Goal: Transaction & Acquisition: Purchase product/service

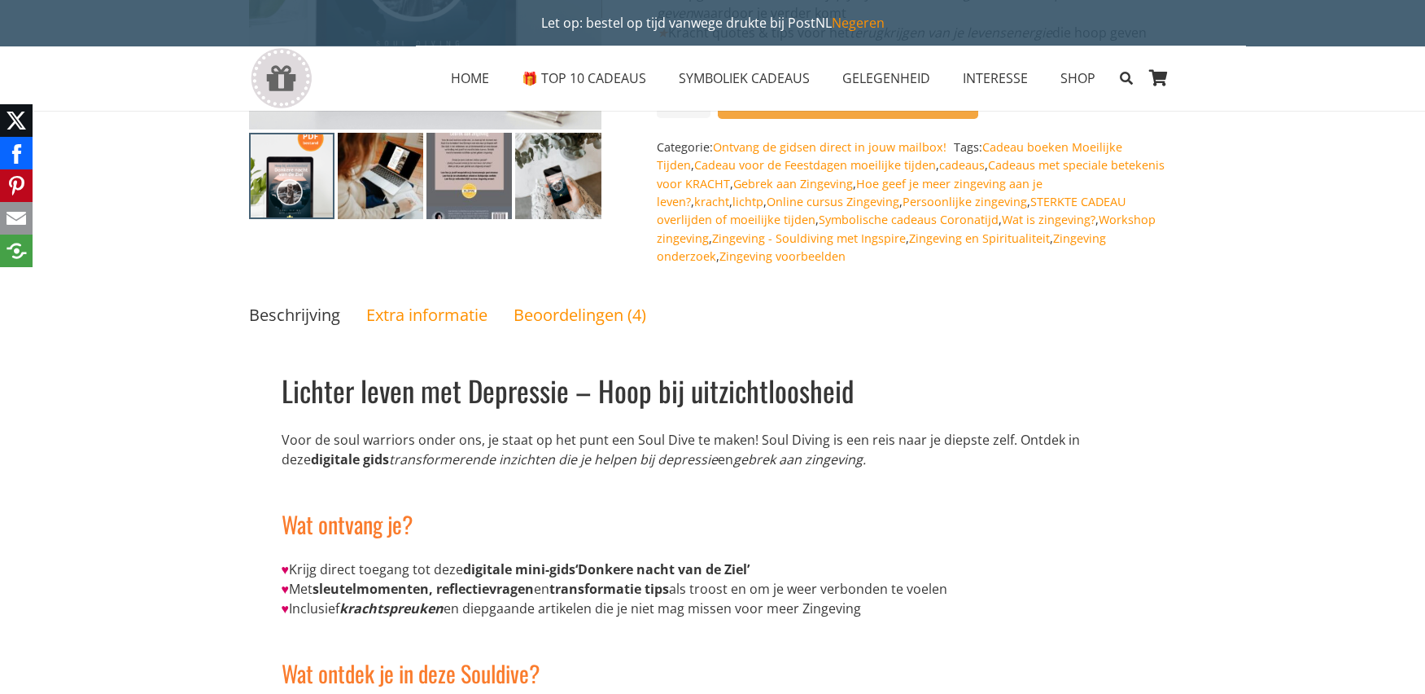
scroll to position [326, 0]
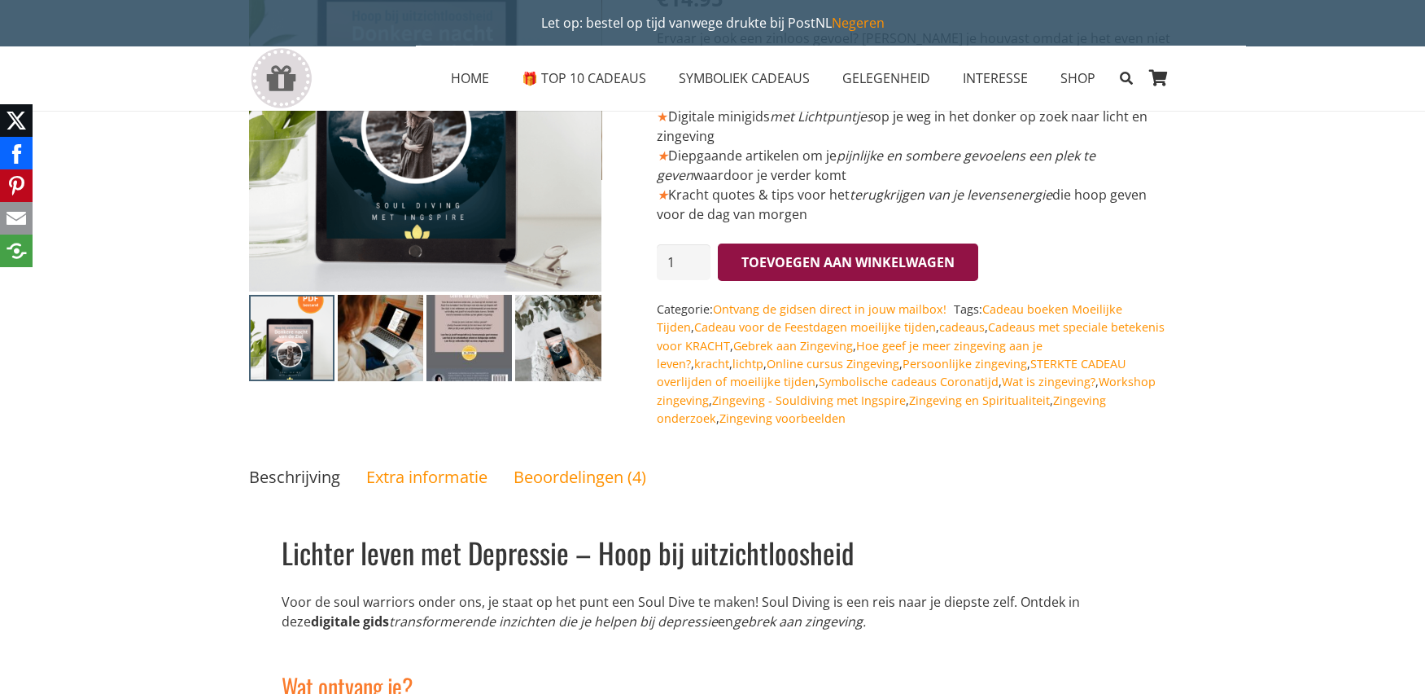
click at [930, 266] on button "Toevoegen aan winkelwagen" at bounding box center [848, 261] width 260 height 37
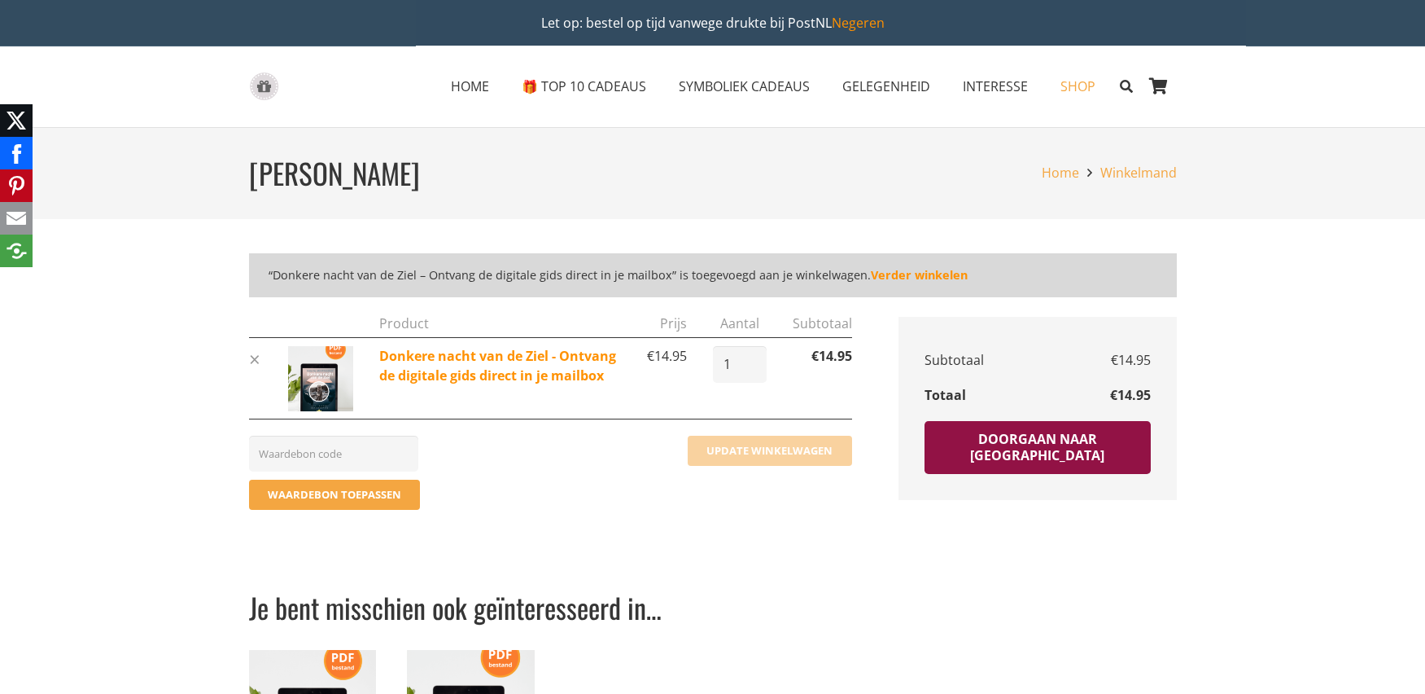
click at [1088, 444] on link "Doorgaan naar afrekenen" at bounding box center [1038, 448] width 226 height 54
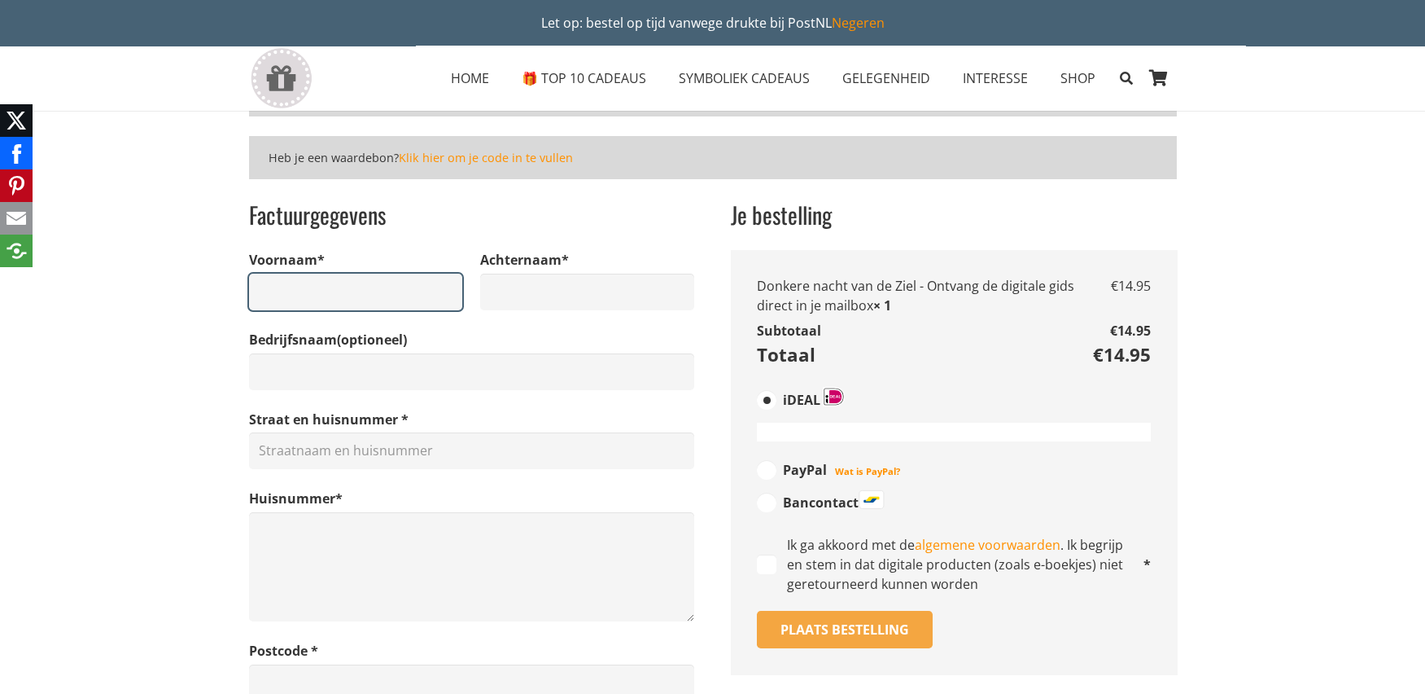
click at [352, 303] on input "Voornaam *" at bounding box center [356, 292] width 214 height 37
type input "Yvonne"
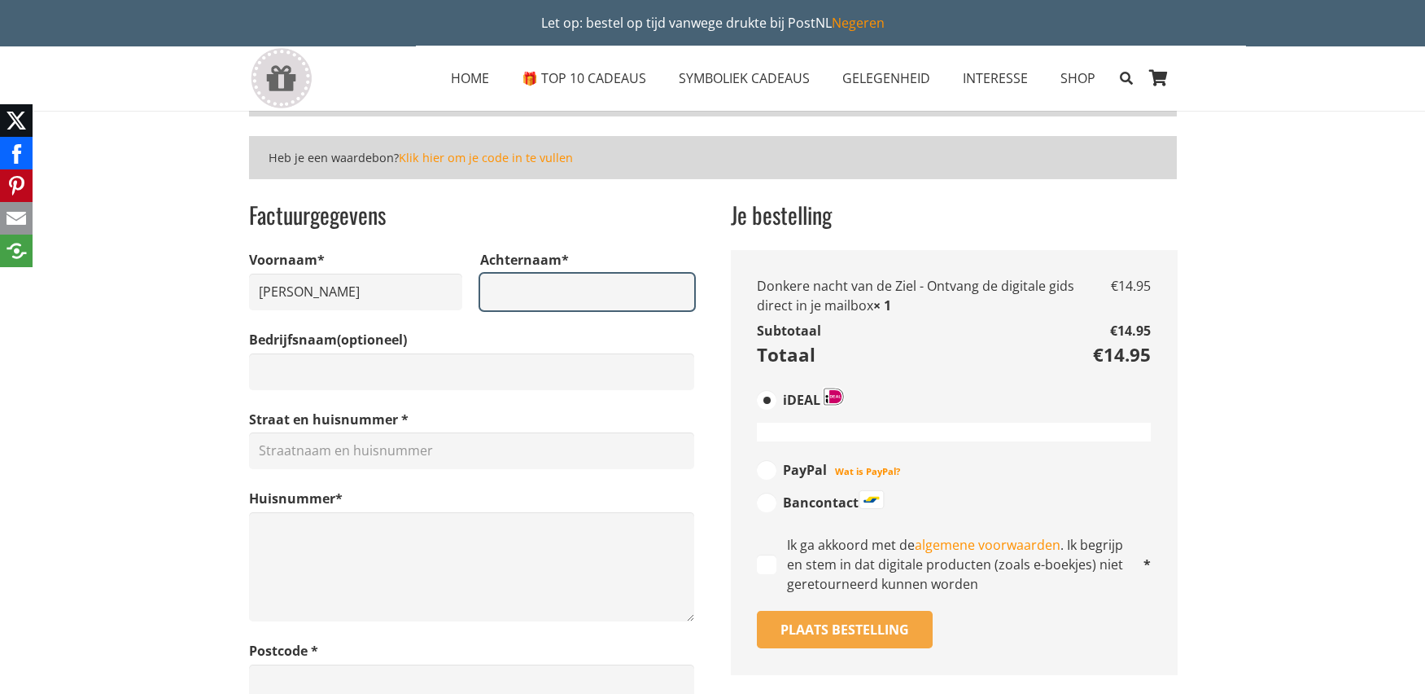
type input "Megen"
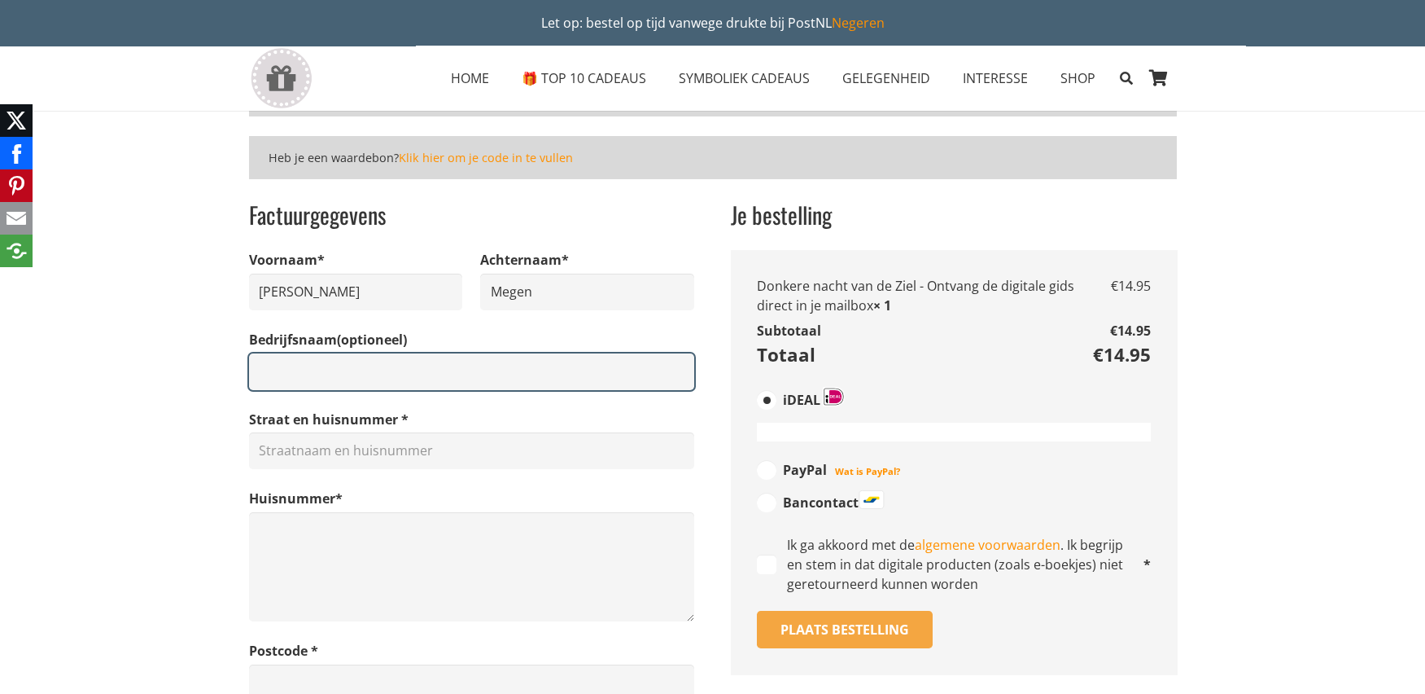
type input "Van Megen Coaching & Consulting"
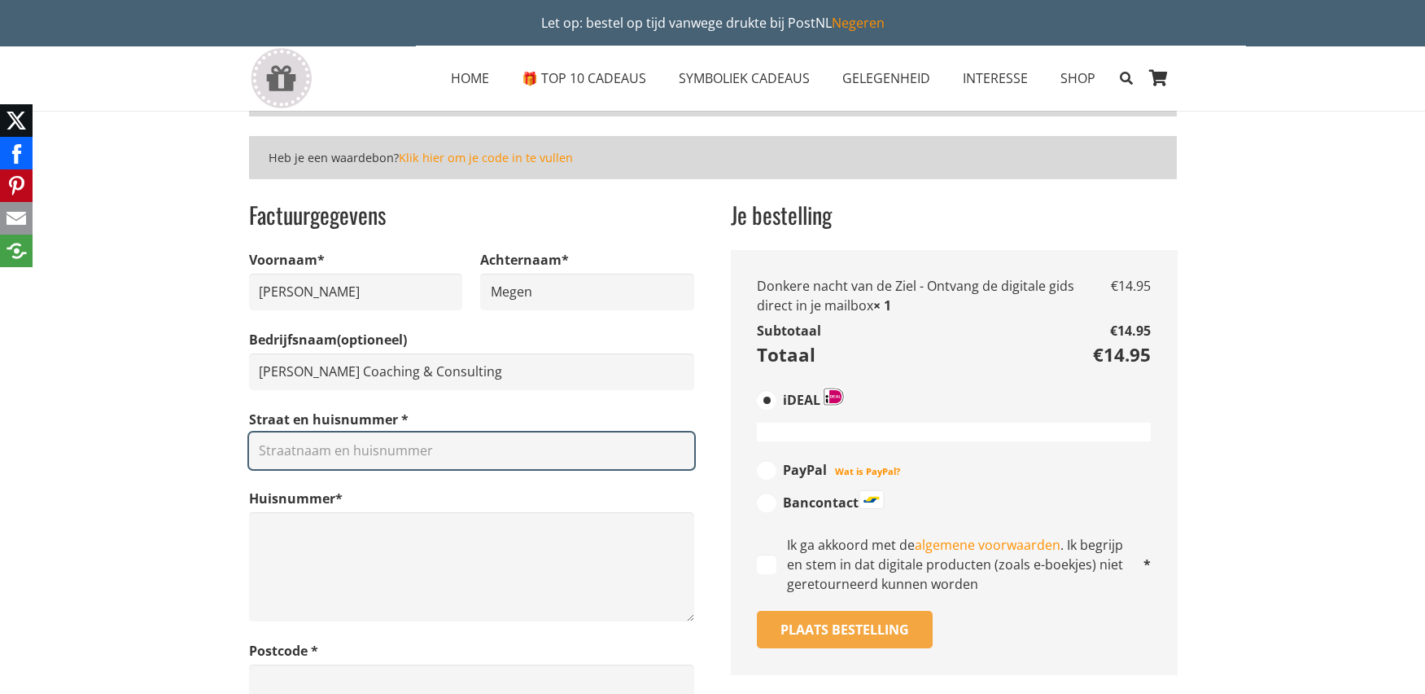
type input "Koningin Julianalaan"
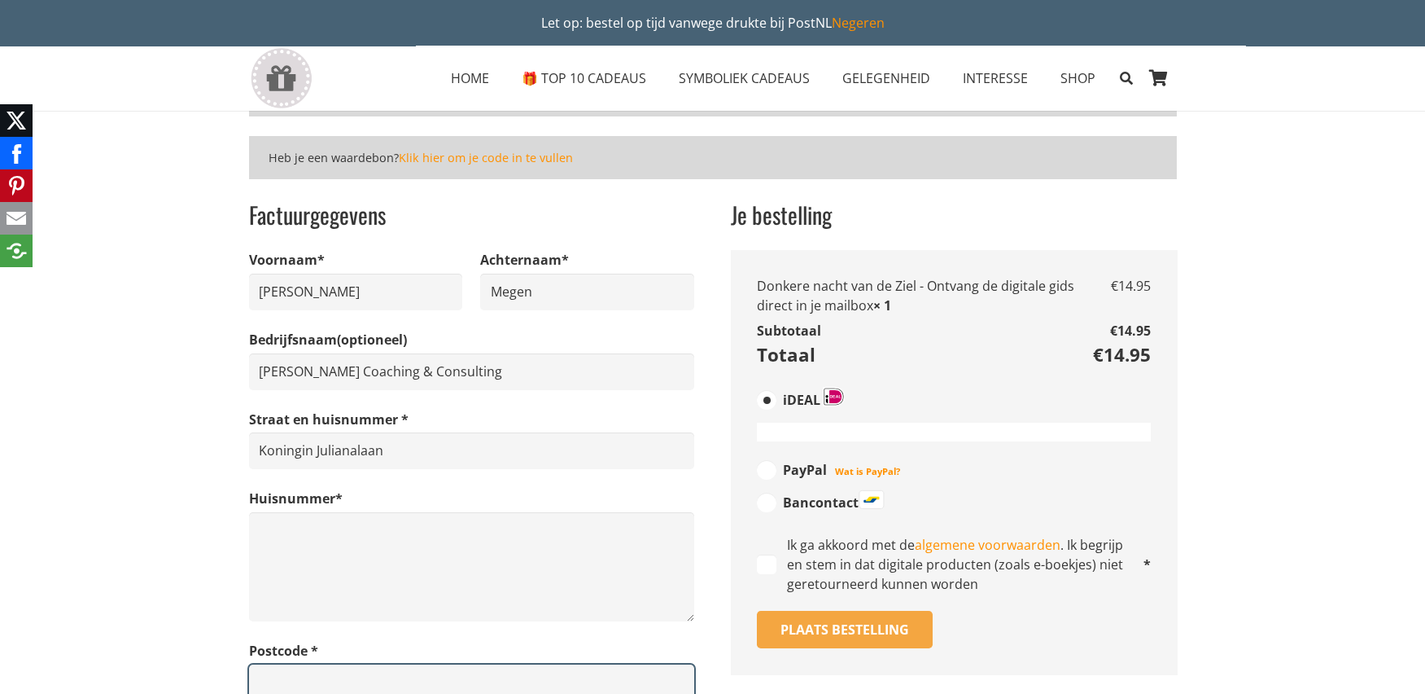
type input "3956 XP"
type input "Leersum"
type input "[PERSON_NAME][EMAIL_ADDRESS][DOMAIN_NAME]"
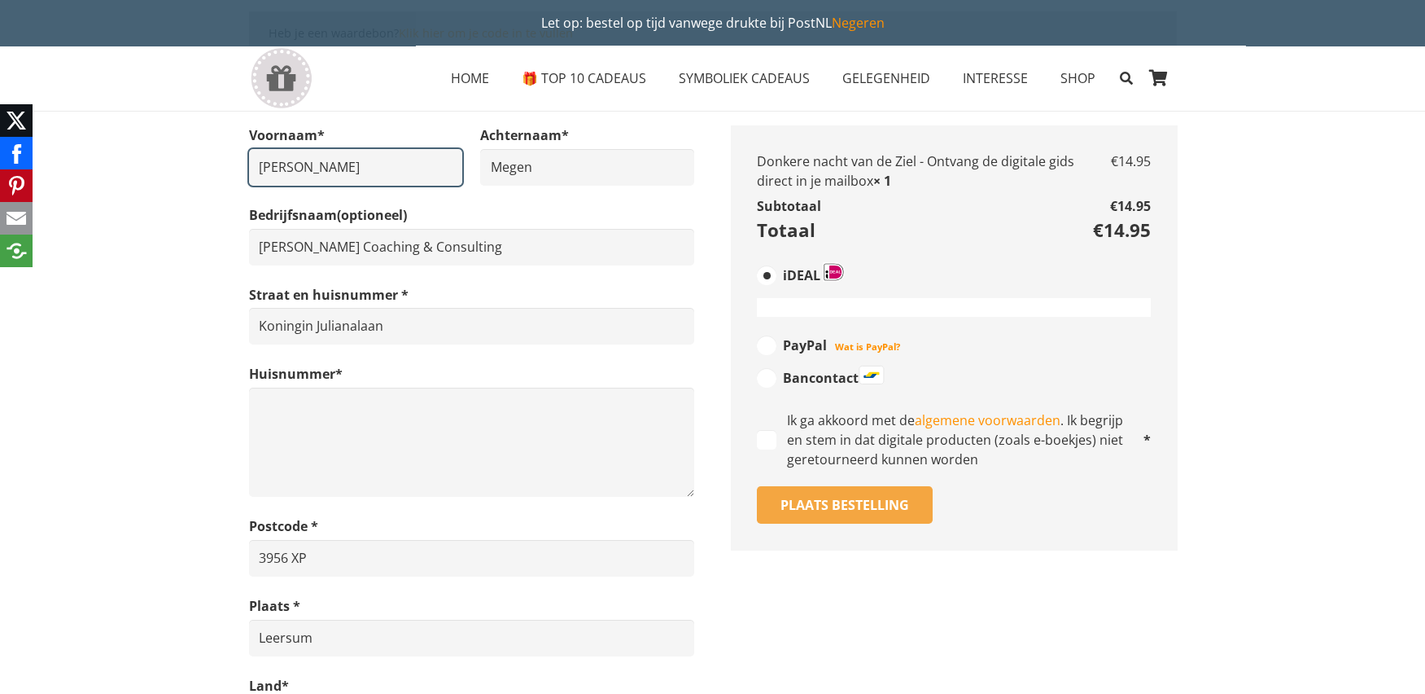
scroll to position [5, 0]
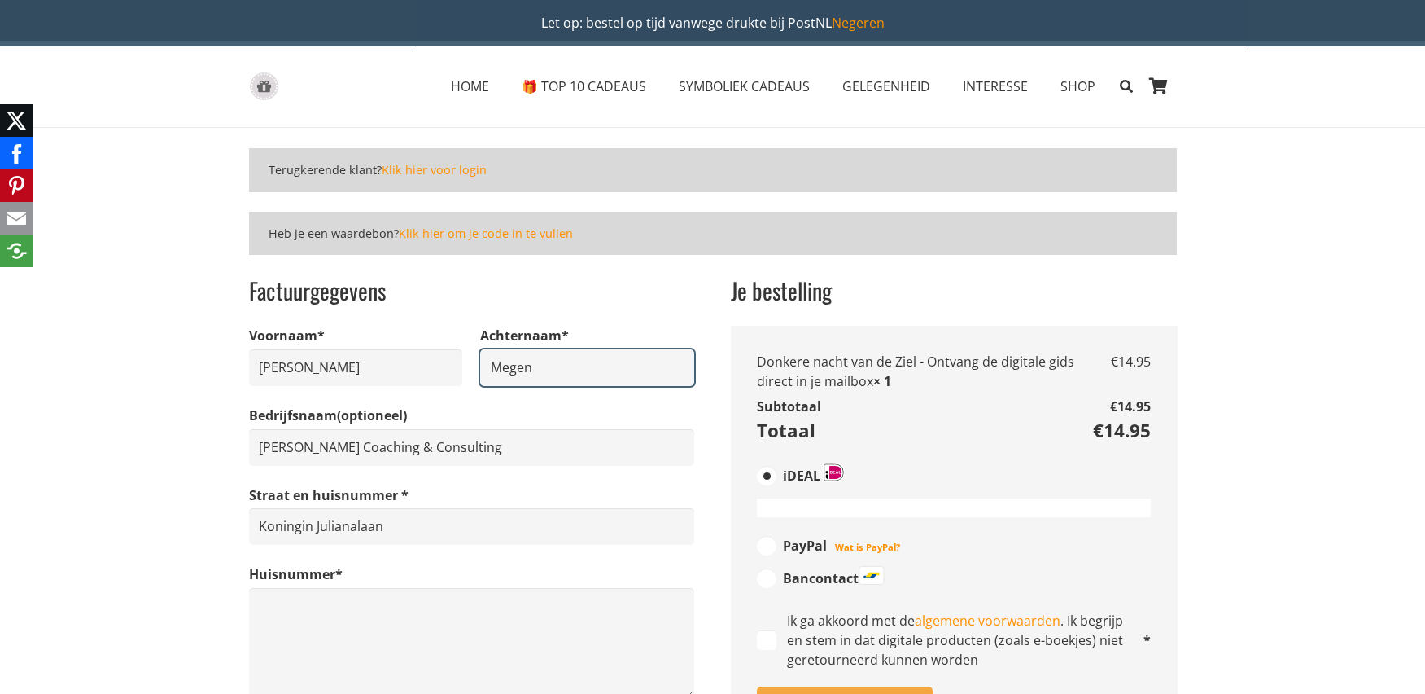
click at [490, 364] on input "Megen" at bounding box center [587, 367] width 214 height 37
type input "van [PERSON_NAME]"
click at [609, 281] on h3 "Factuurgegevens" at bounding box center [471, 290] width 445 height 32
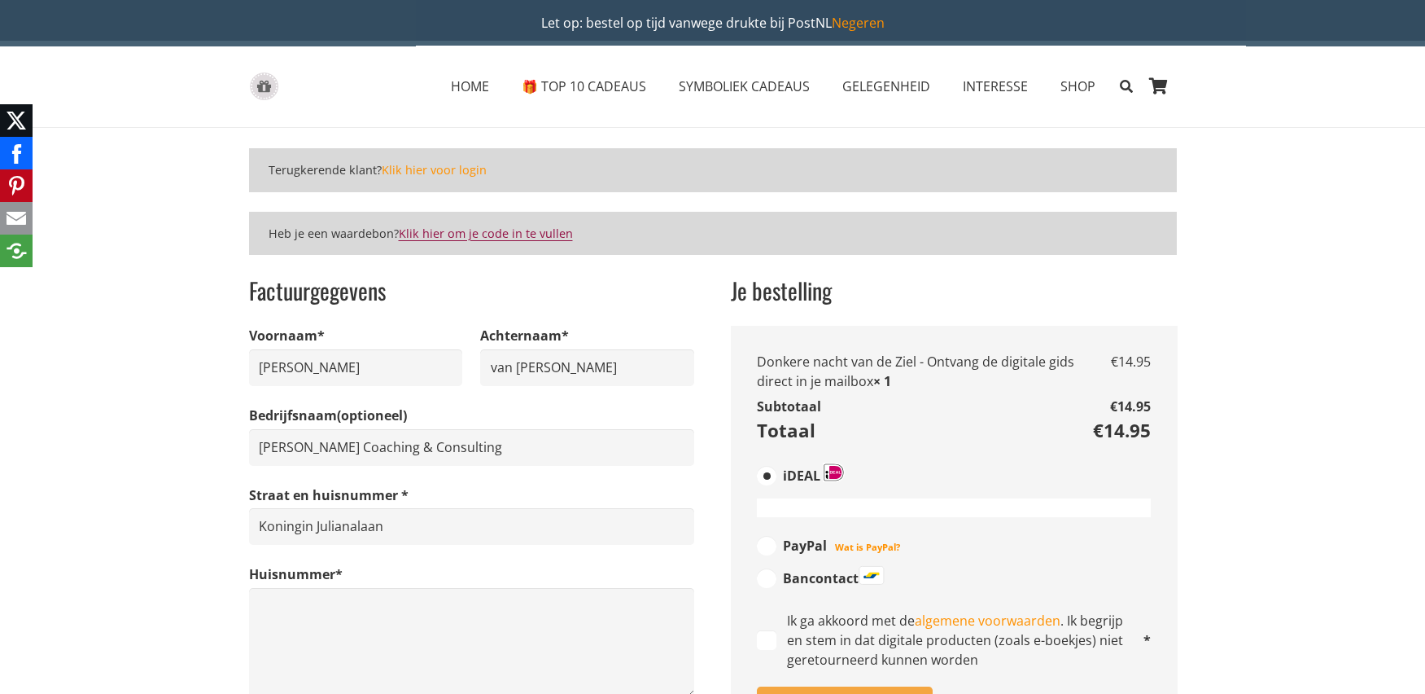
click at [404, 225] on link "Klik hier om je code in te vullen" at bounding box center [486, 232] width 174 height 15
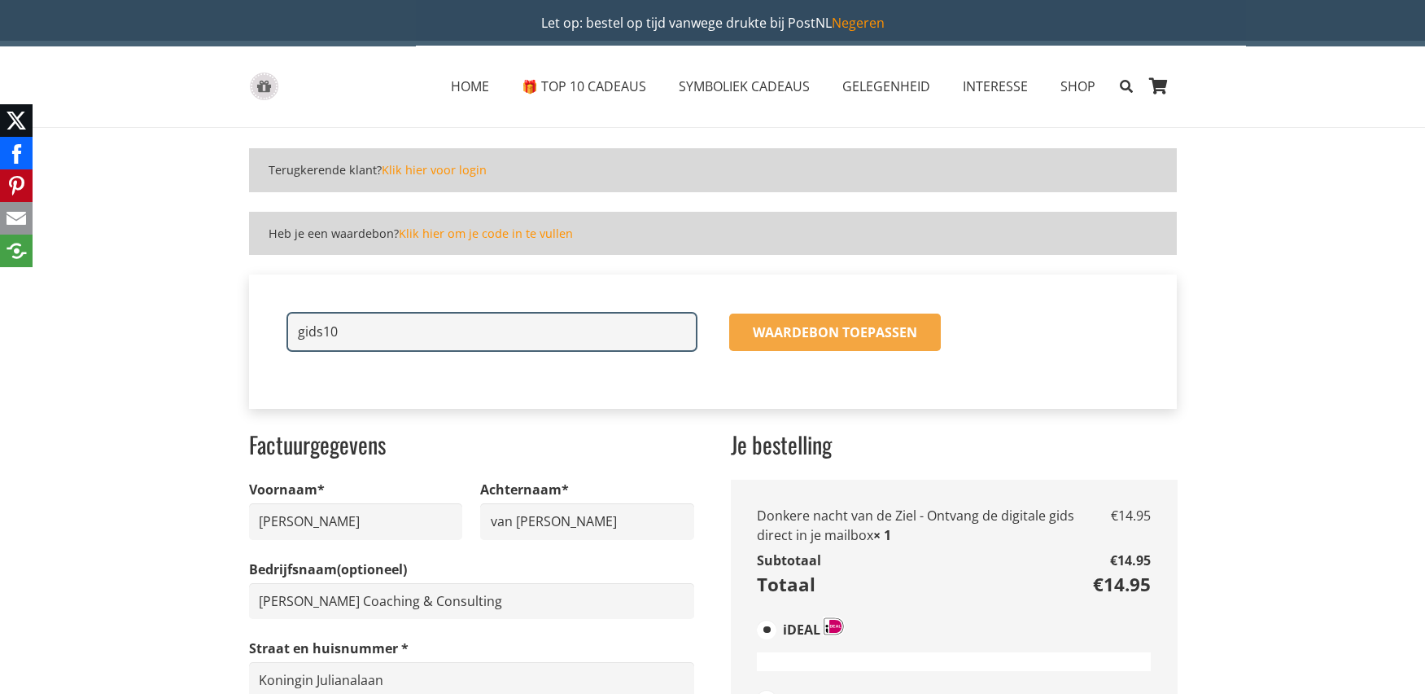
type input "gids10"
click at [729, 313] on button "Waardebon toepassen" at bounding box center [835, 331] width 212 height 37
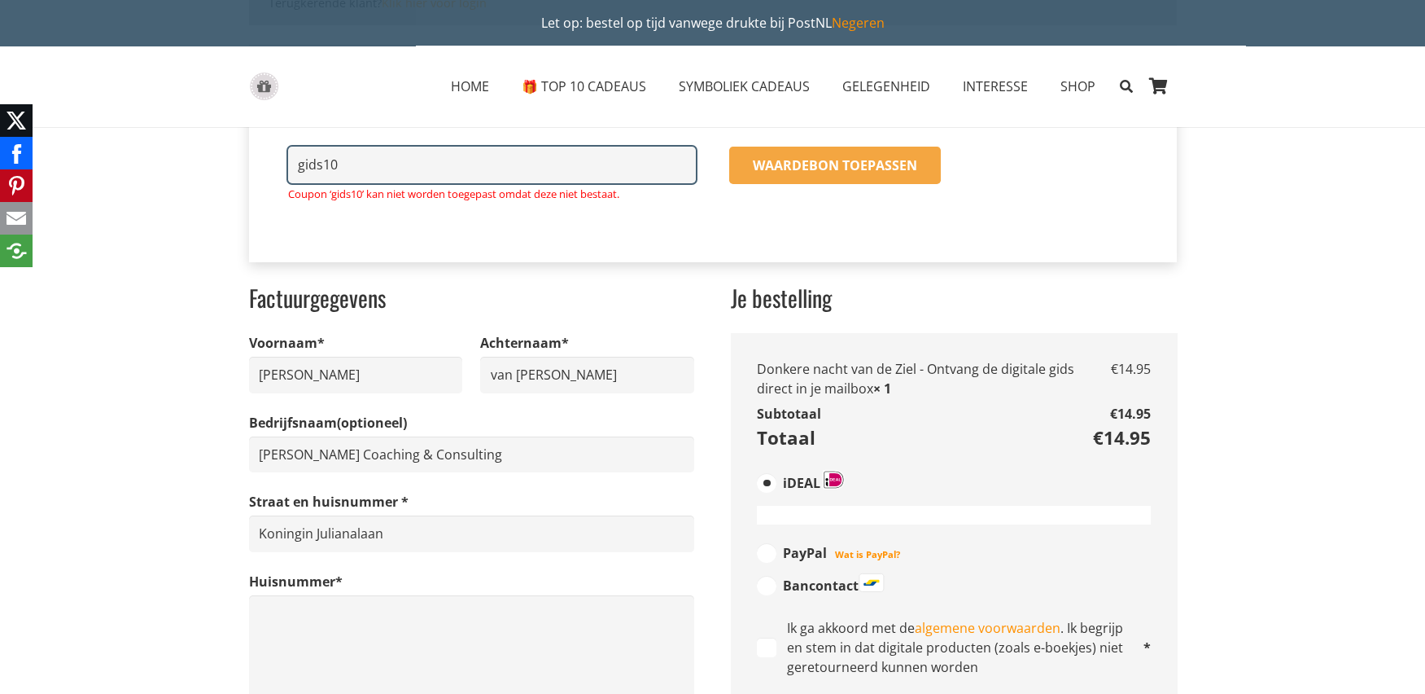
scroll to position [249, 0]
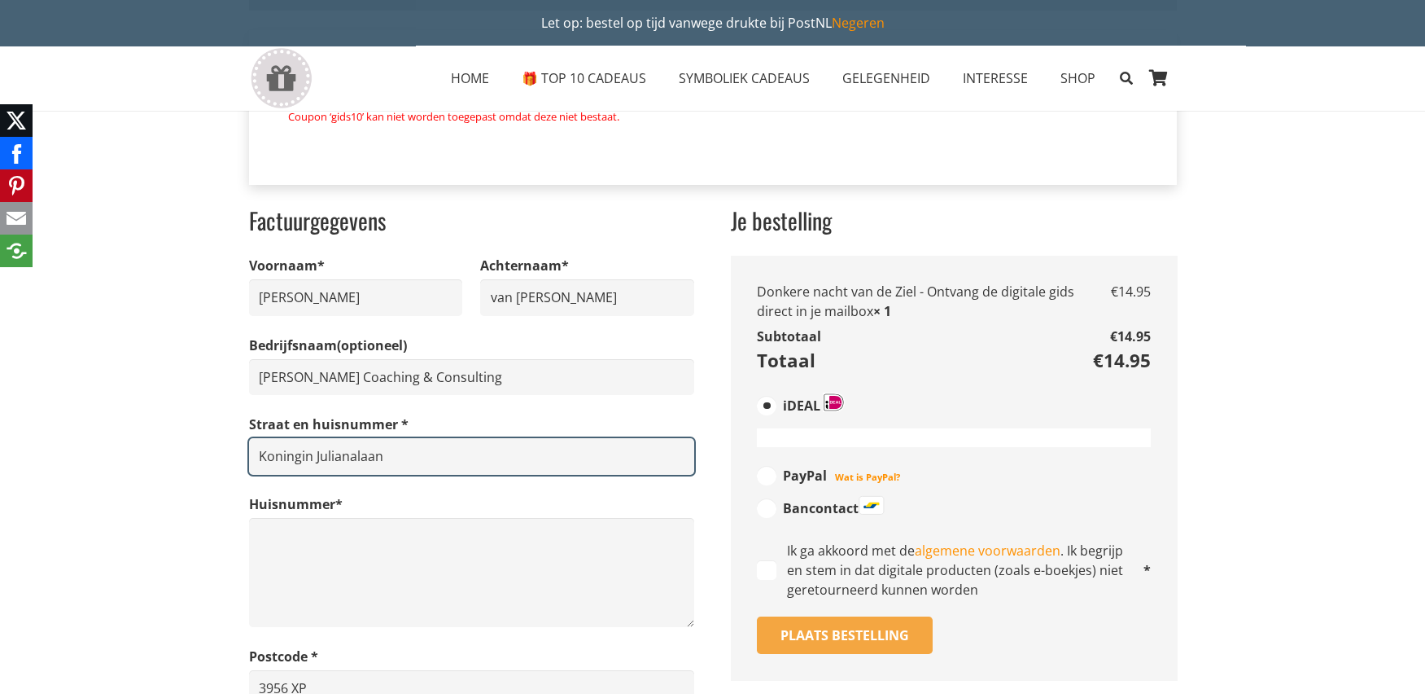
click at [396, 457] on input "Koningin Julianalaan" at bounding box center [471, 456] width 445 height 37
type input "Koningin Julianalaan 92"
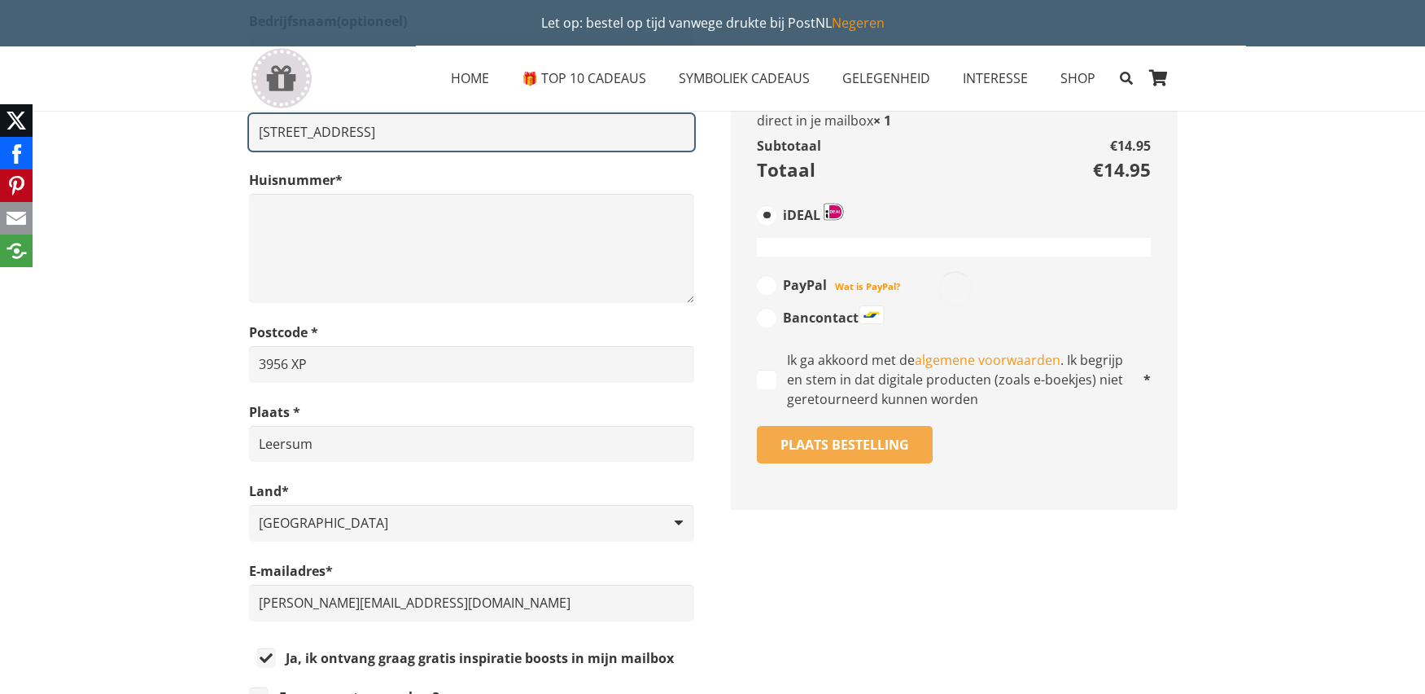
scroll to position [575, 0]
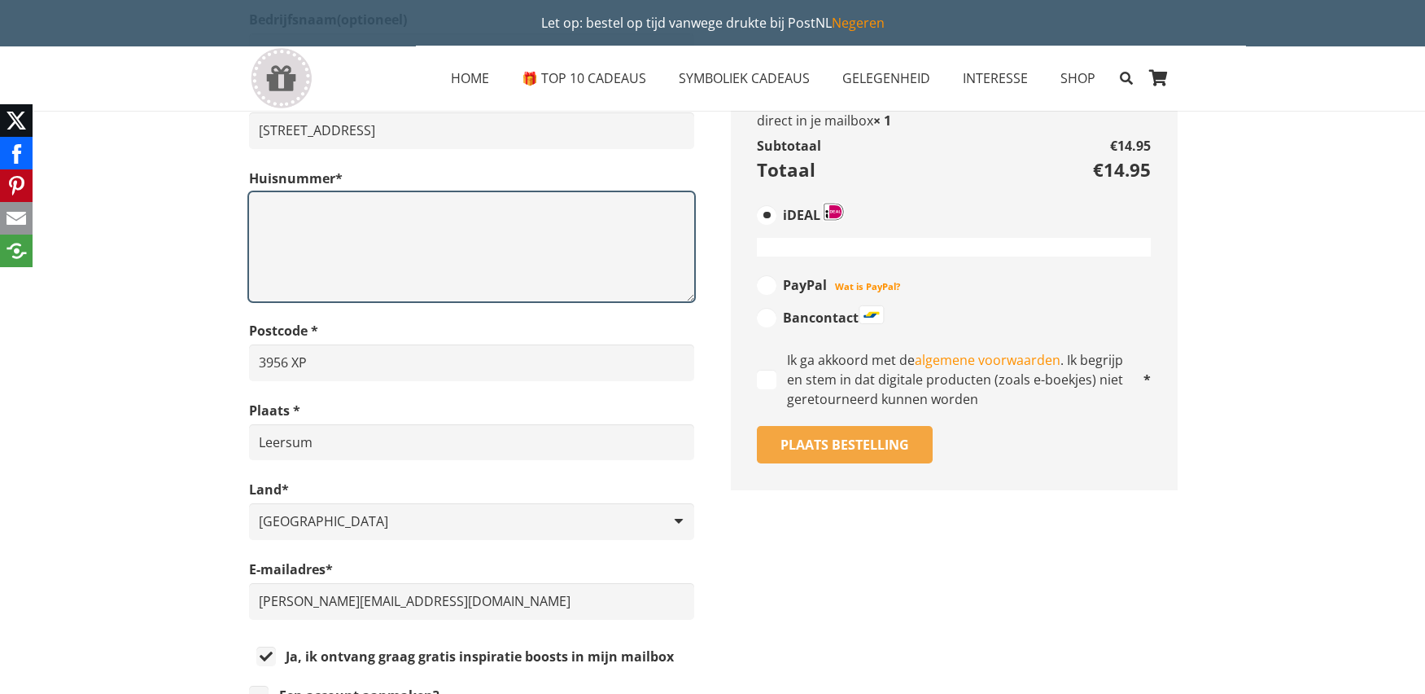
click at [282, 200] on textarea "Huisnummer *" at bounding box center [471, 246] width 445 height 109
type textarea "92"
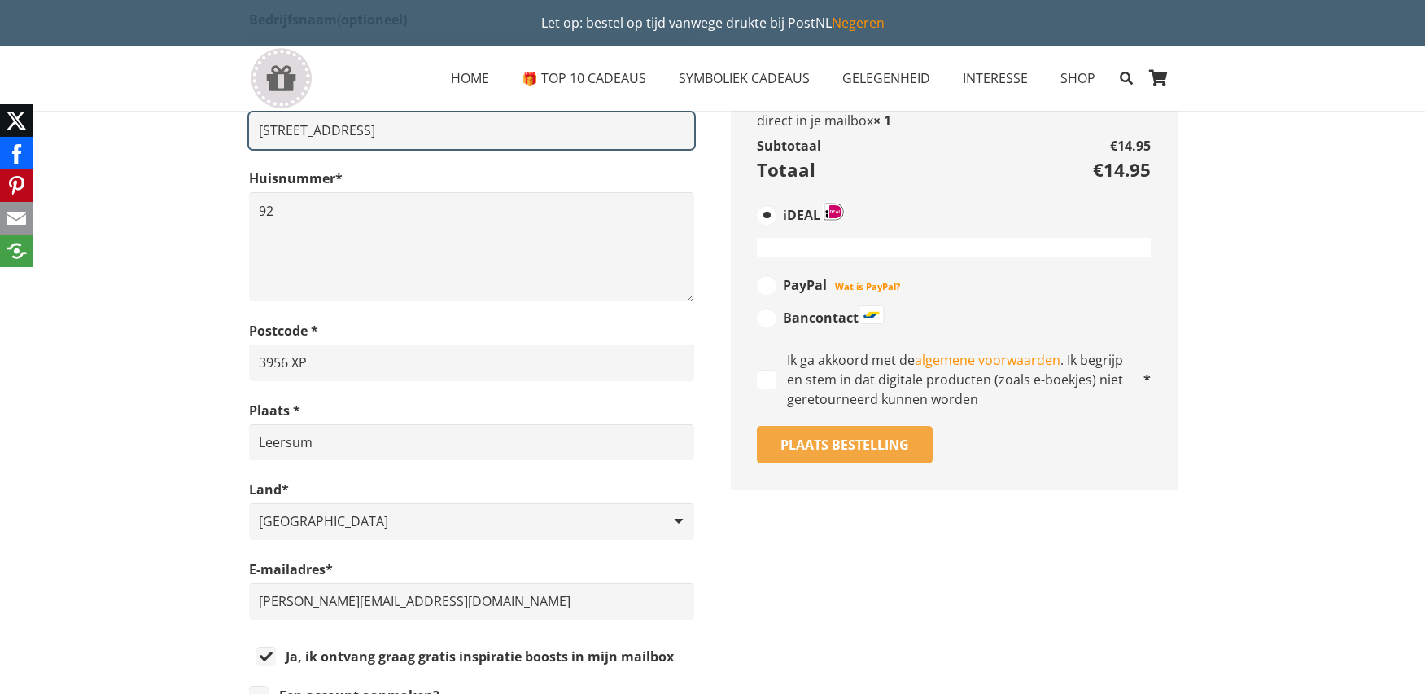
drag, startPoint x: 387, startPoint y: 129, endPoint x: 428, endPoint y: 129, distance: 41.5
click at [428, 129] on input "Koningin Julianalaan 92" at bounding box center [471, 130] width 445 height 37
type input "Koningin Julianalaan"
click at [757, 426] on button "Plaats bestelling" at bounding box center [845, 444] width 176 height 37
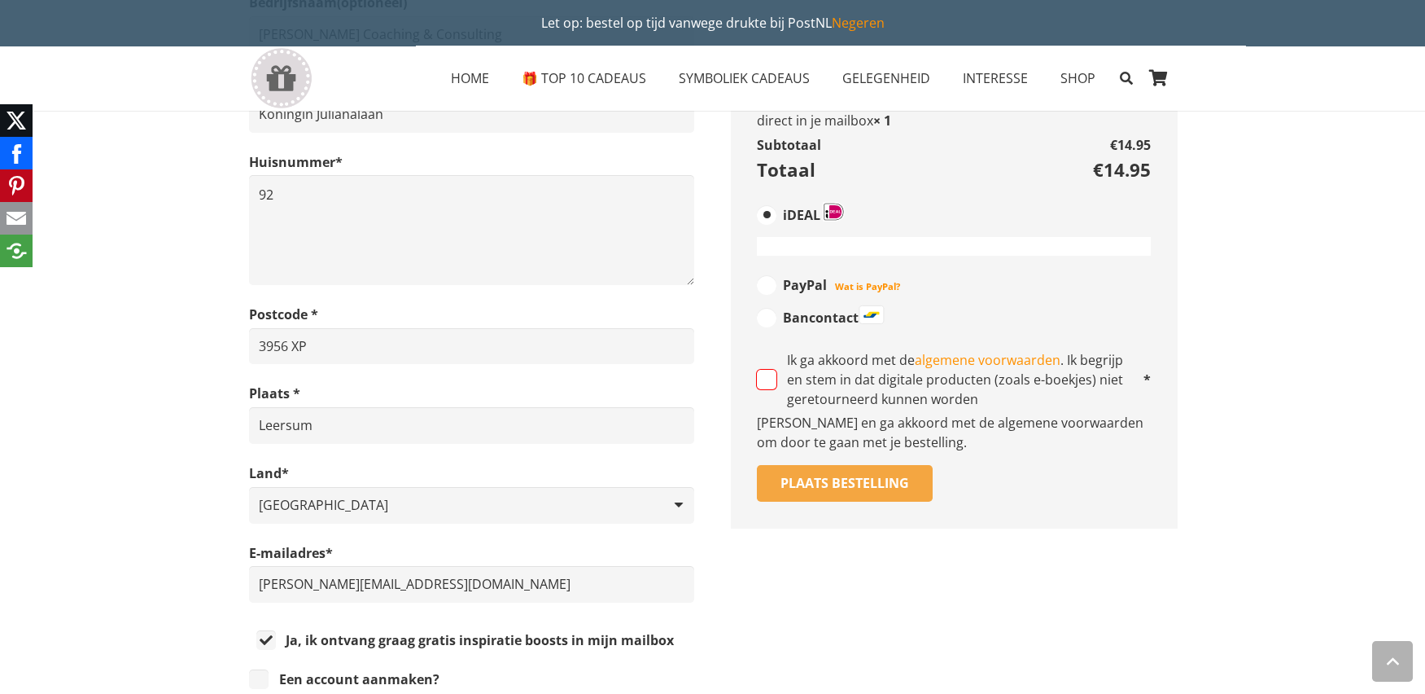
scroll to position [616, 0]
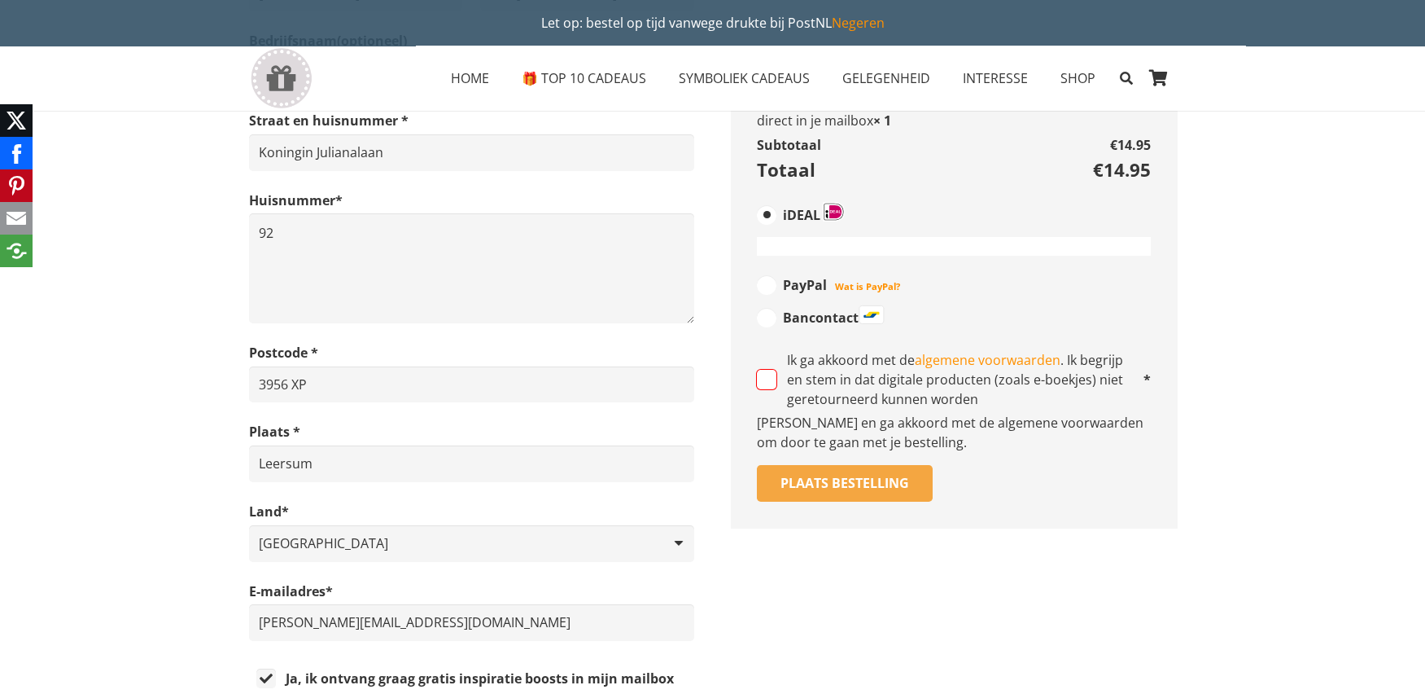
click at [777, 383] on label "Ik ga akkoord met de algemene voorwaarden . Ik begrijp en stem in dat digitale …" at bounding box center [953, 379] width 393 height 59
click at [777, 383] on input "Ik ga akkoord met de algemene voorwaarden . Ik begrijp en stem in dat digitale …" at bounding box center [767, 380] width 20 height 20
checkbox input "true"
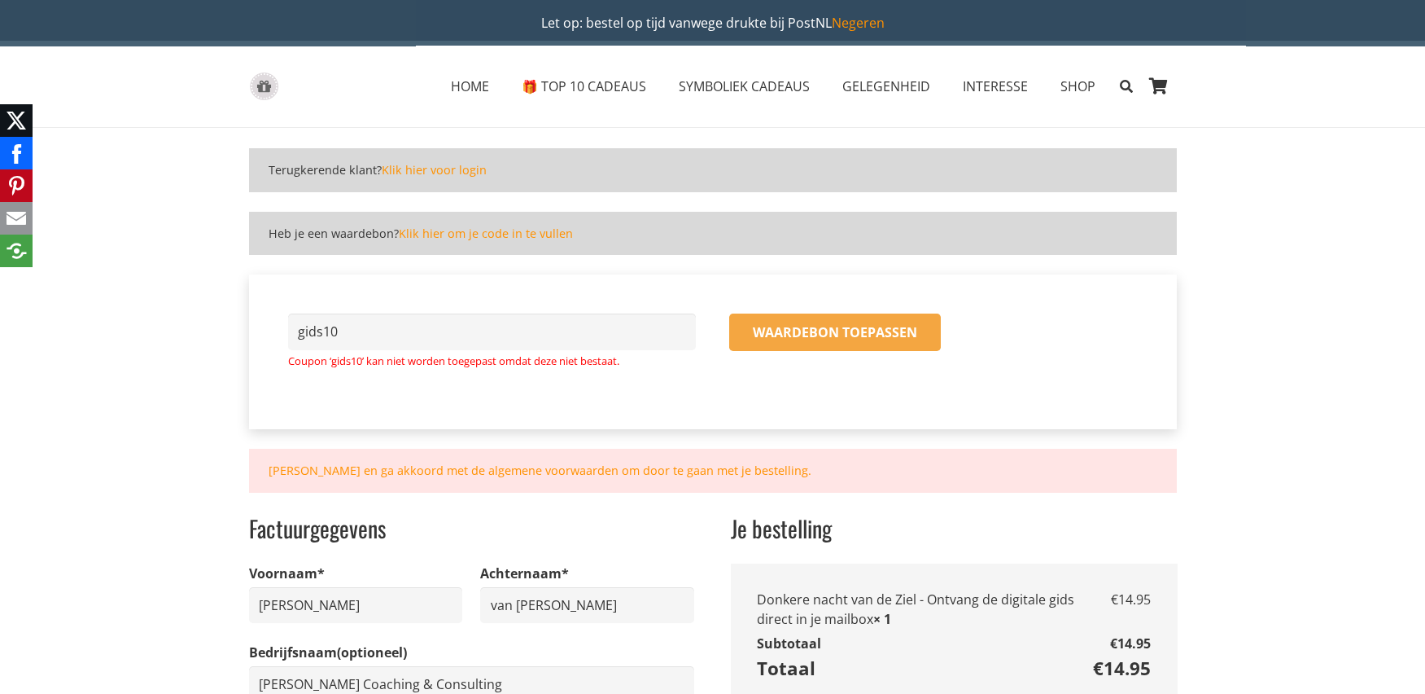
scroll to position [0, 0]
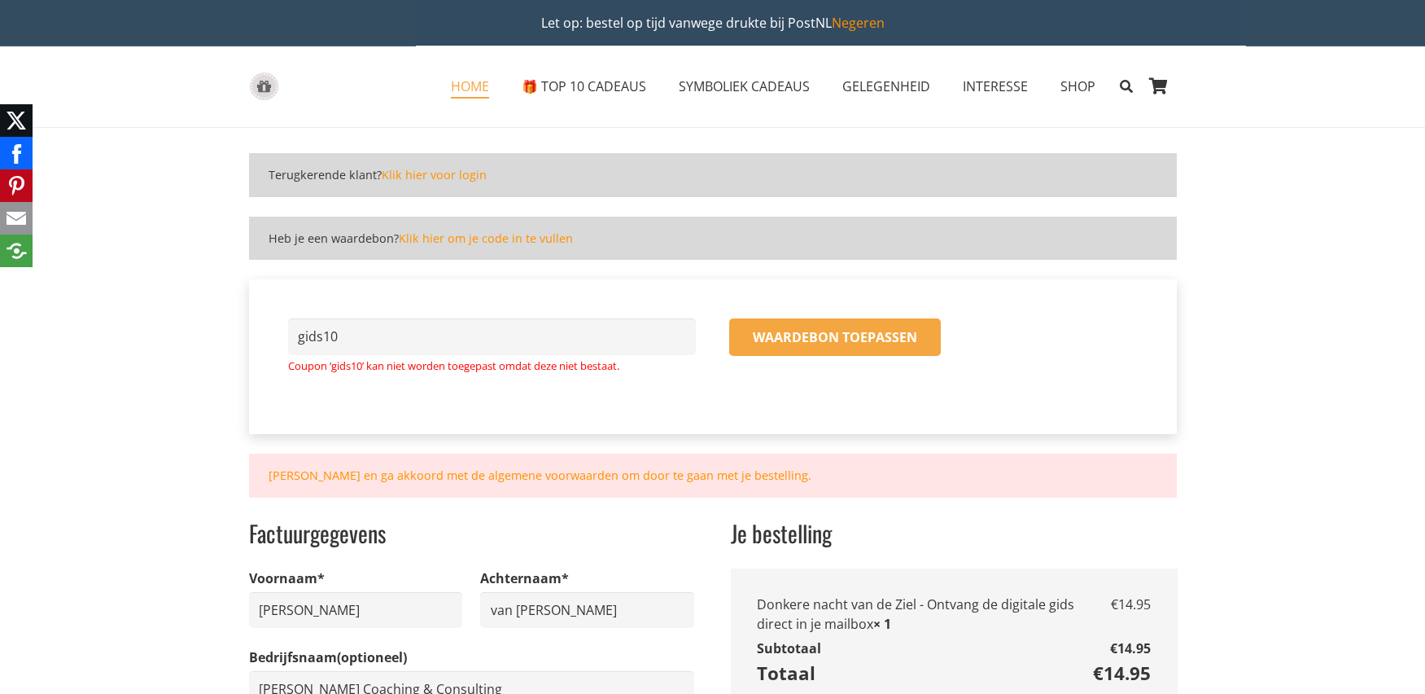
click at [475, 91] on span "HOME" at bounding box center [470, 86] width 38 height 18
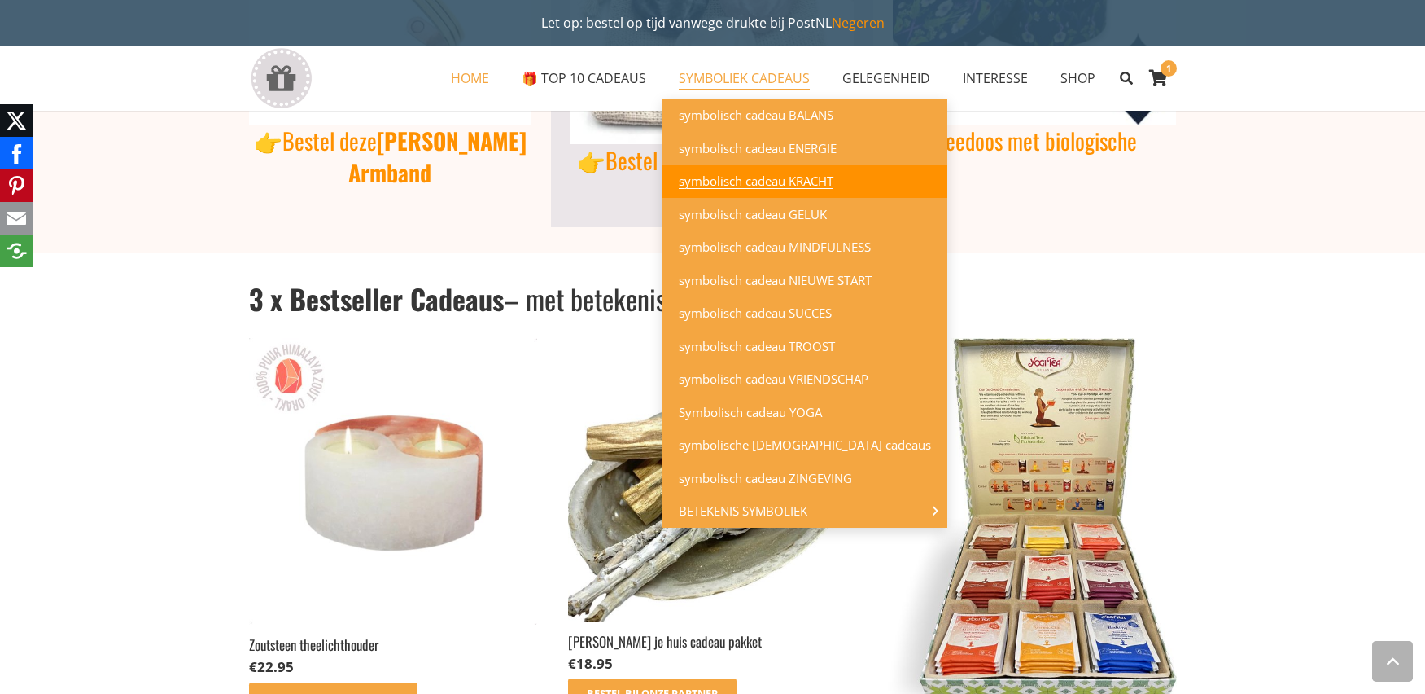
scroll to position [2686, 0]
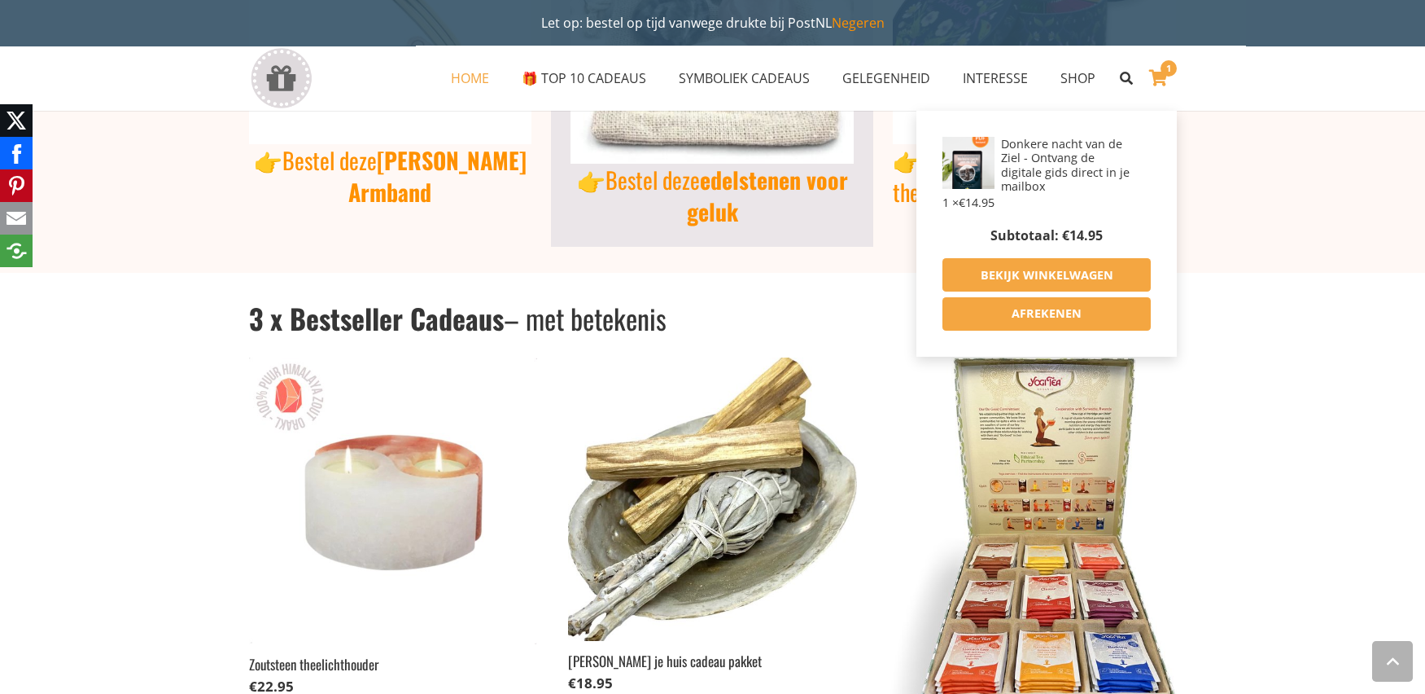
click at [1154, 77] on icon "Winkelwagen" at bounding box center [1158, 78] width 19 height 36
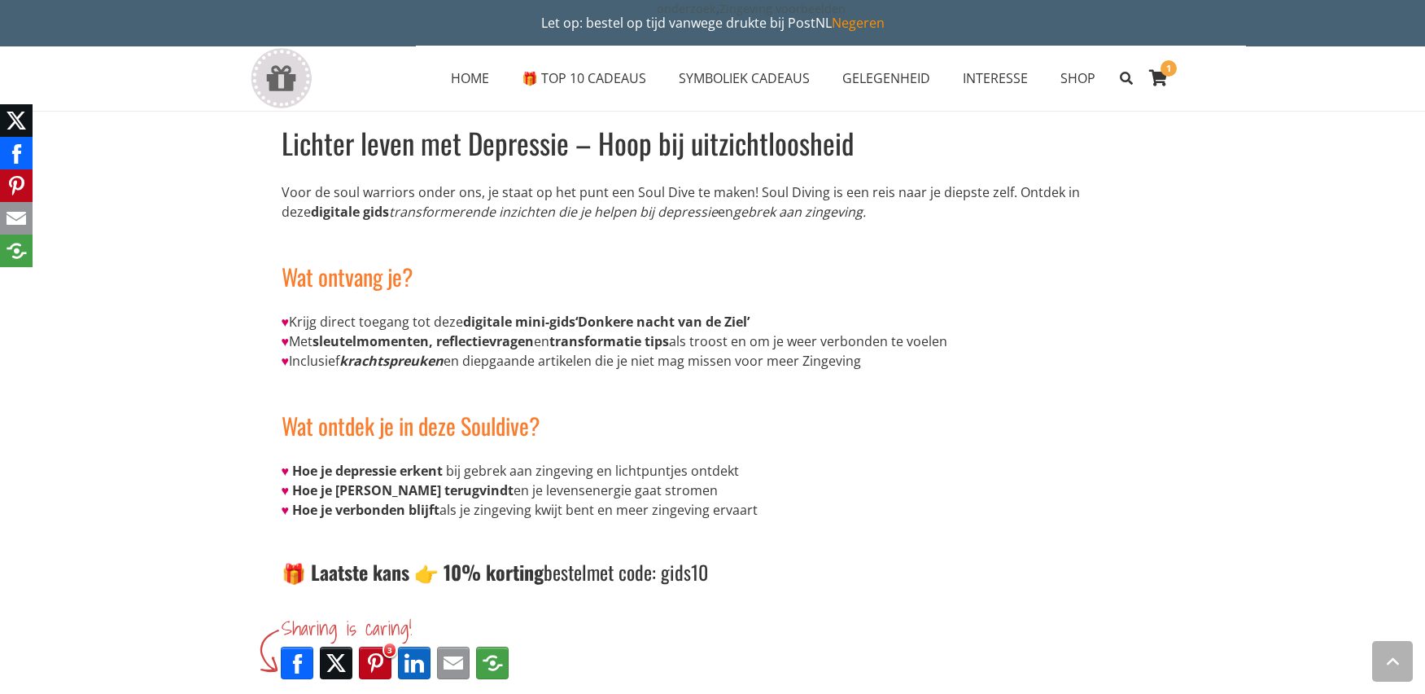
scroll to position [814, 0]
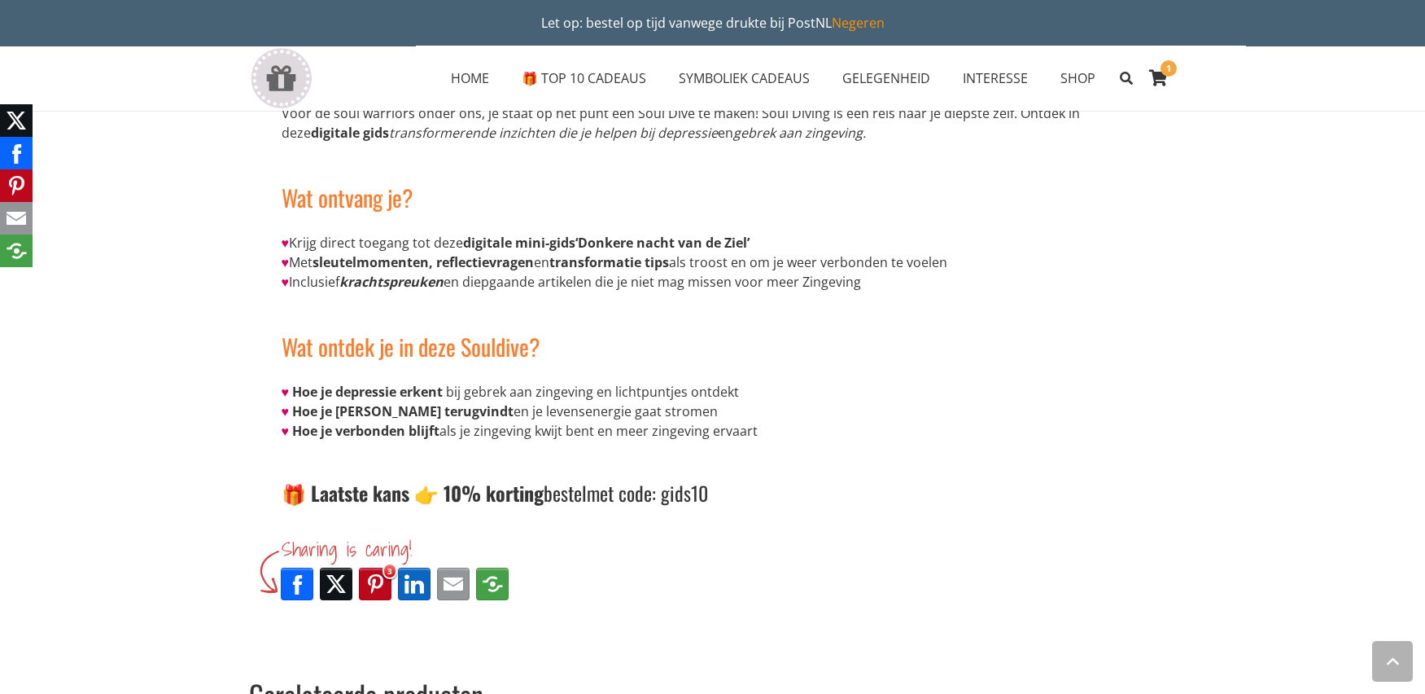
drag, startPoint x: 681, startPoint y: 475, endPoint x: 725, endPoint y: 475, distance: 44.8
click at [725, 475] on h4 "🎁 Laatste kans 👉 10% korting bestel met code: gids10" at bounding box center [713, 483] width 863 height 47
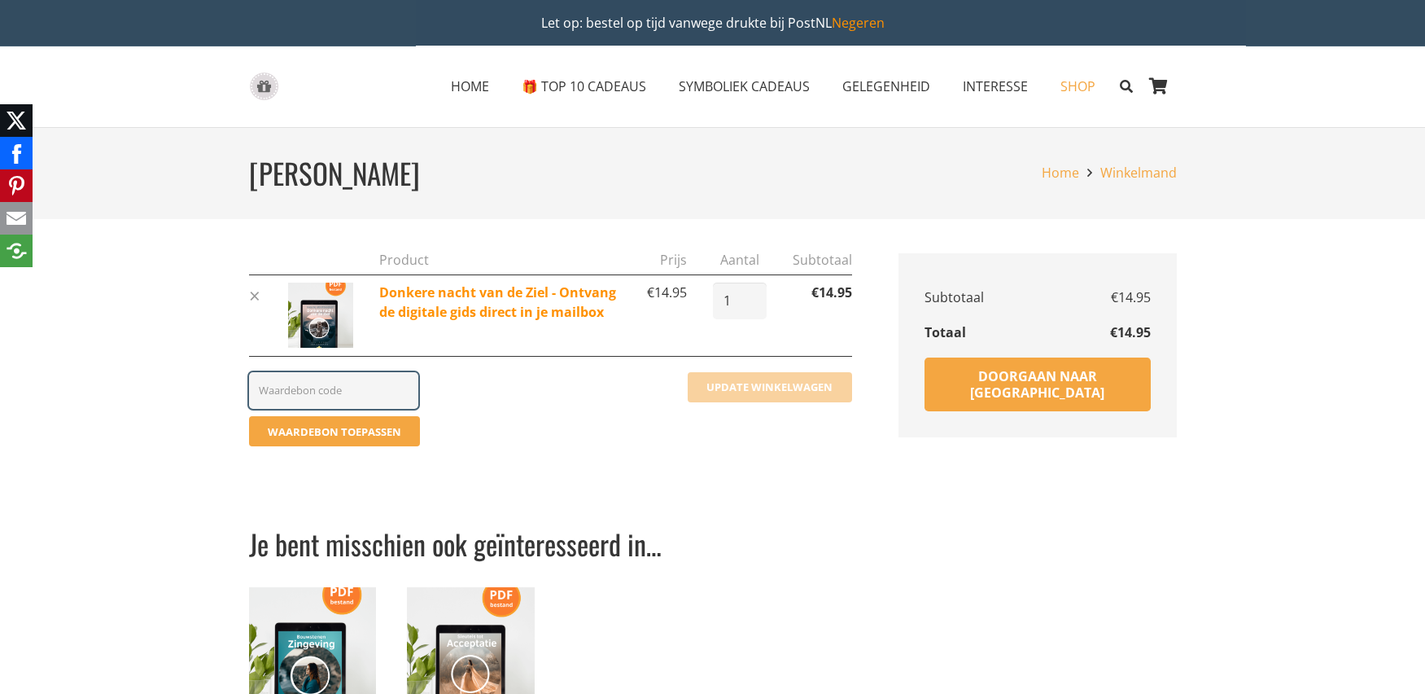
click at [275, 392] on input "Waardebon:" at bounding box center [333, 390] width 169 height 37
type input "gids10"
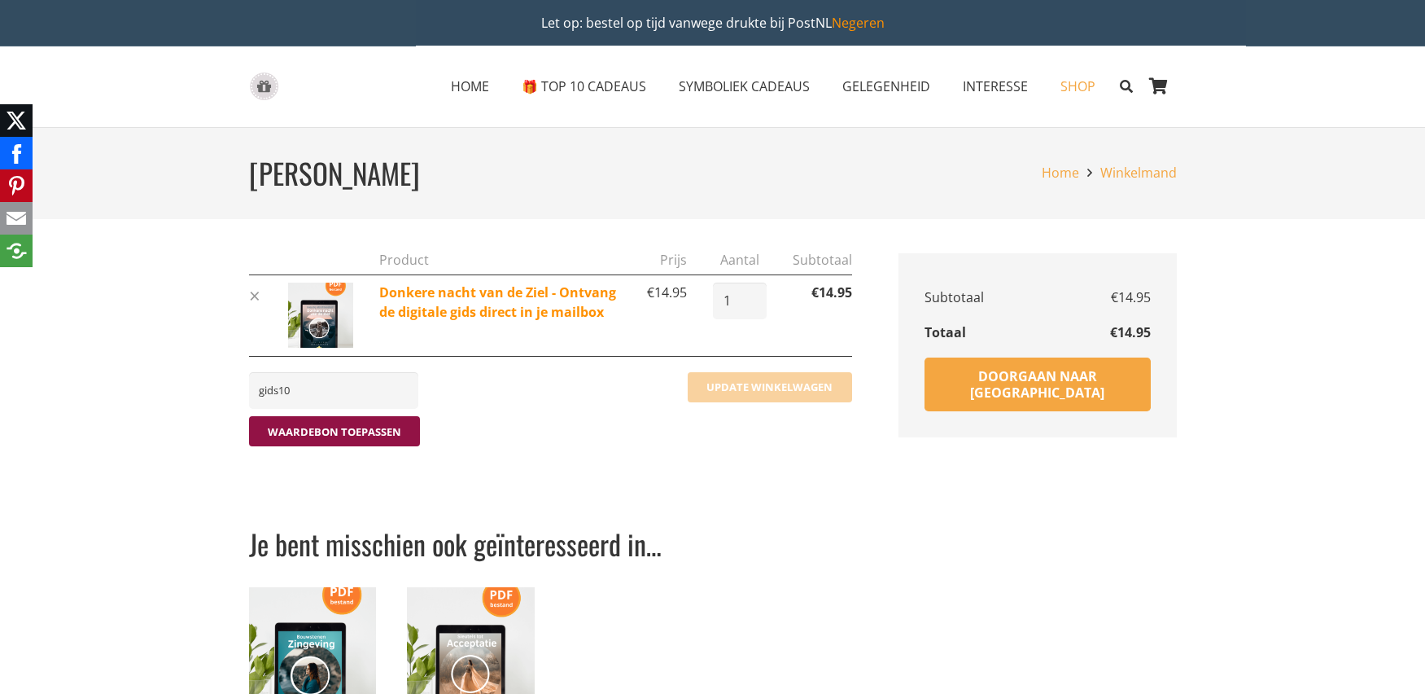
click at [368, 430] on button "Waardebon toepassen" at bounding box center [335, 431] width 172 height 30
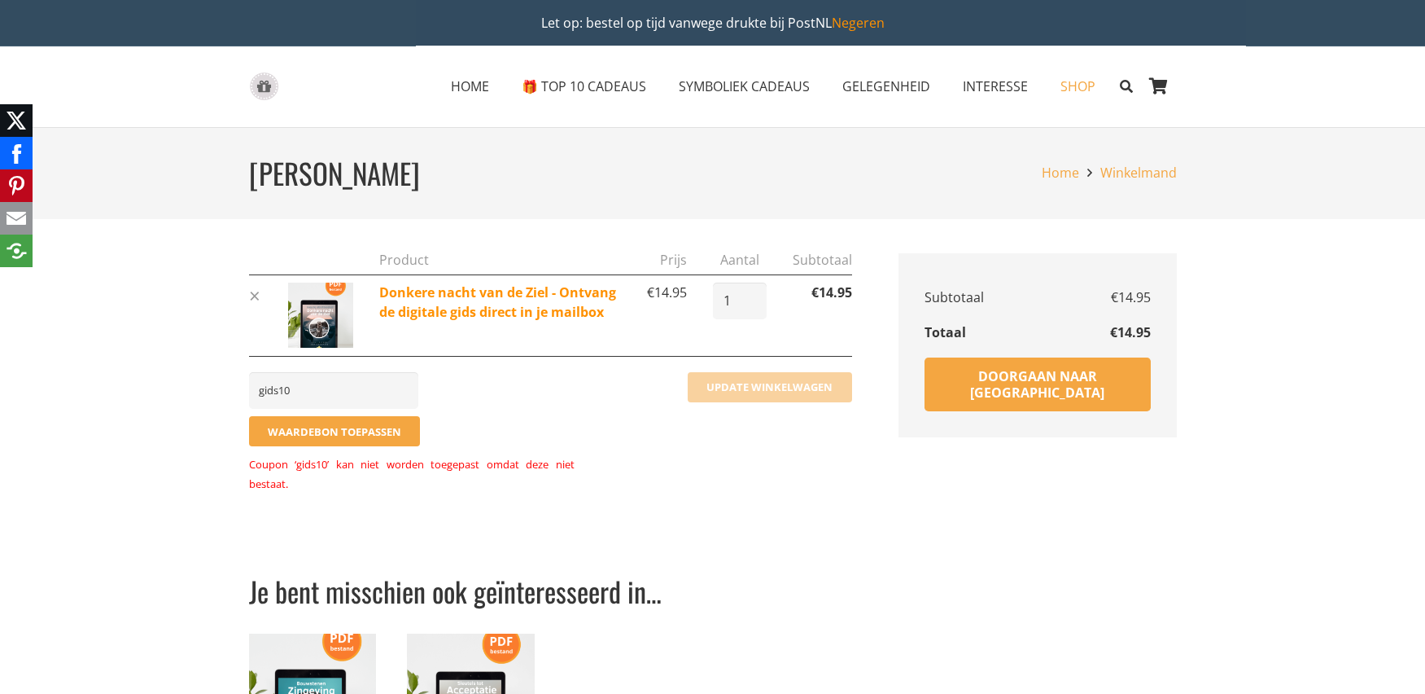
drag, startPoint x: 331, startPoint y: 396, endPoint x: 225, endPoint y: 397, distance: 105.0
click at [225, 397] on section "Artikel verwijderen Thumbnail afbeelding Product Prijs Aantal Subtotaal × Donke…" at bounding box center [712, 630] width 1425 height 822
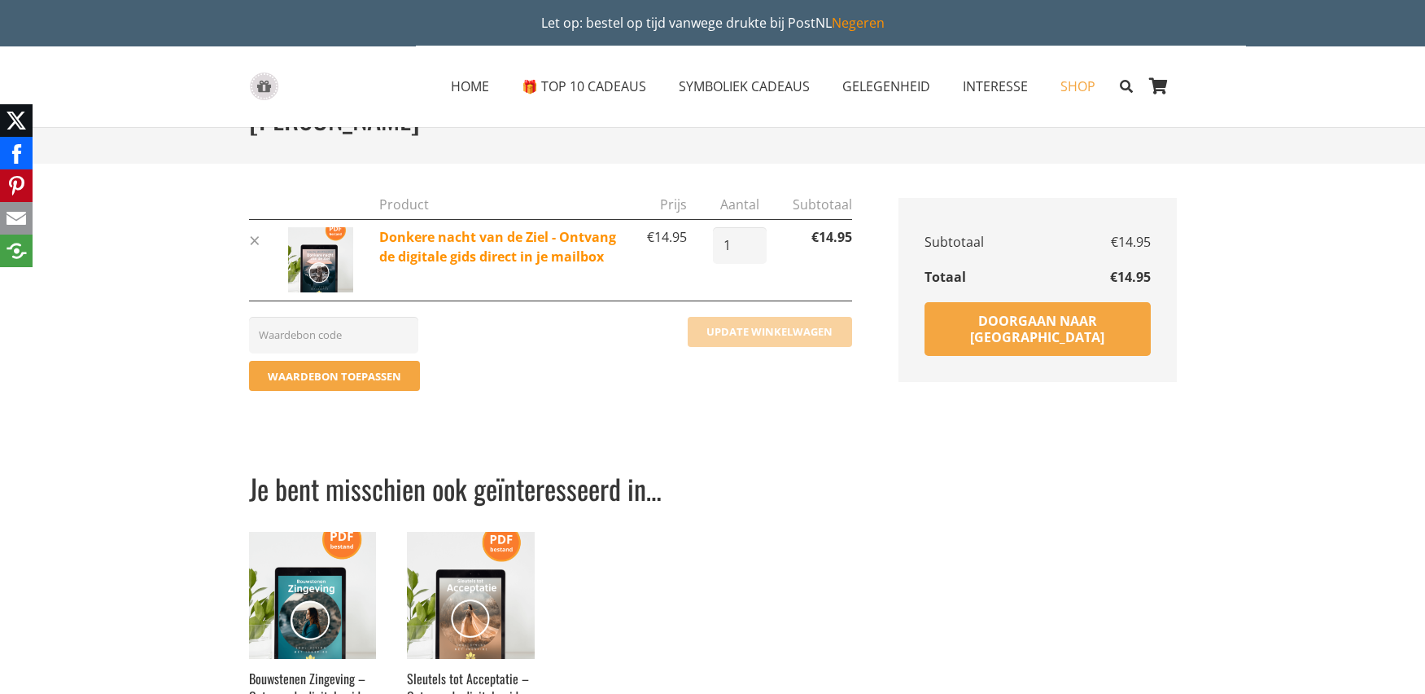
scroll to position [81, 0]
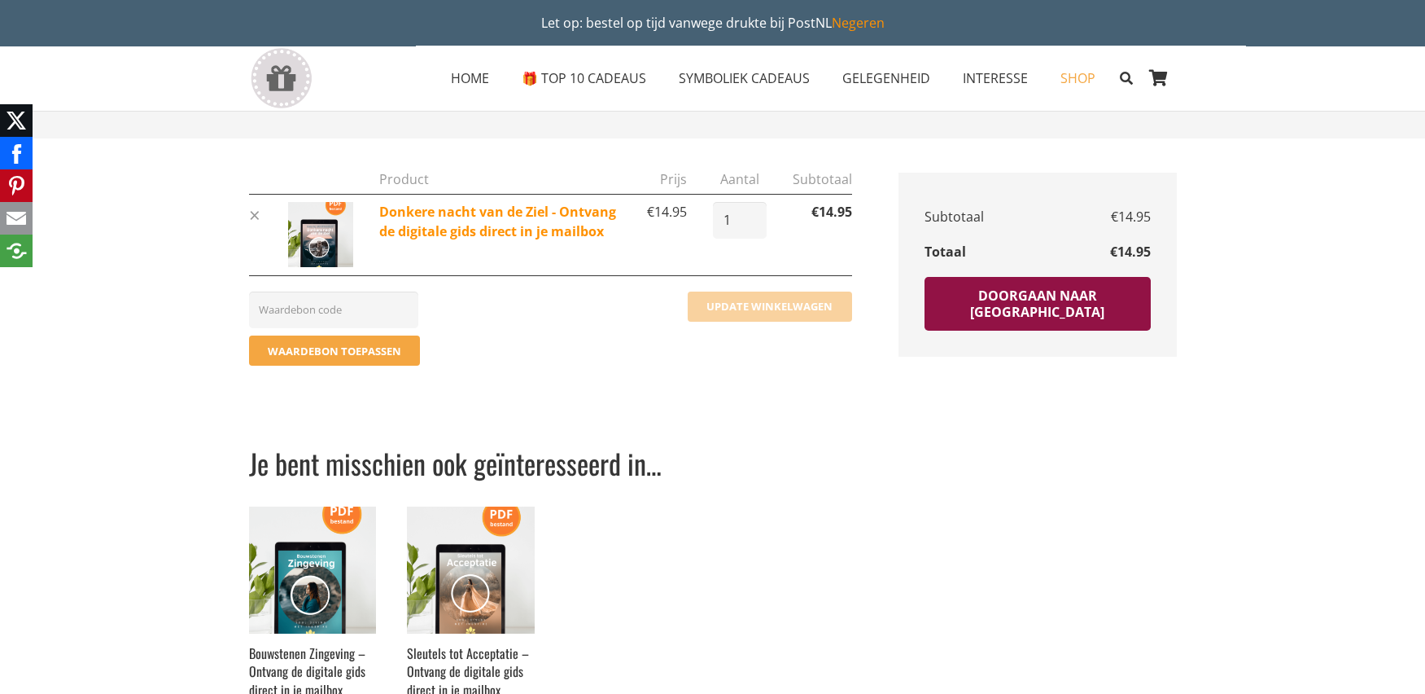
click at [1054, 300] on link "Doorgaan naar afrekenen" at bounding box center [1038, 304] width 226 height 54
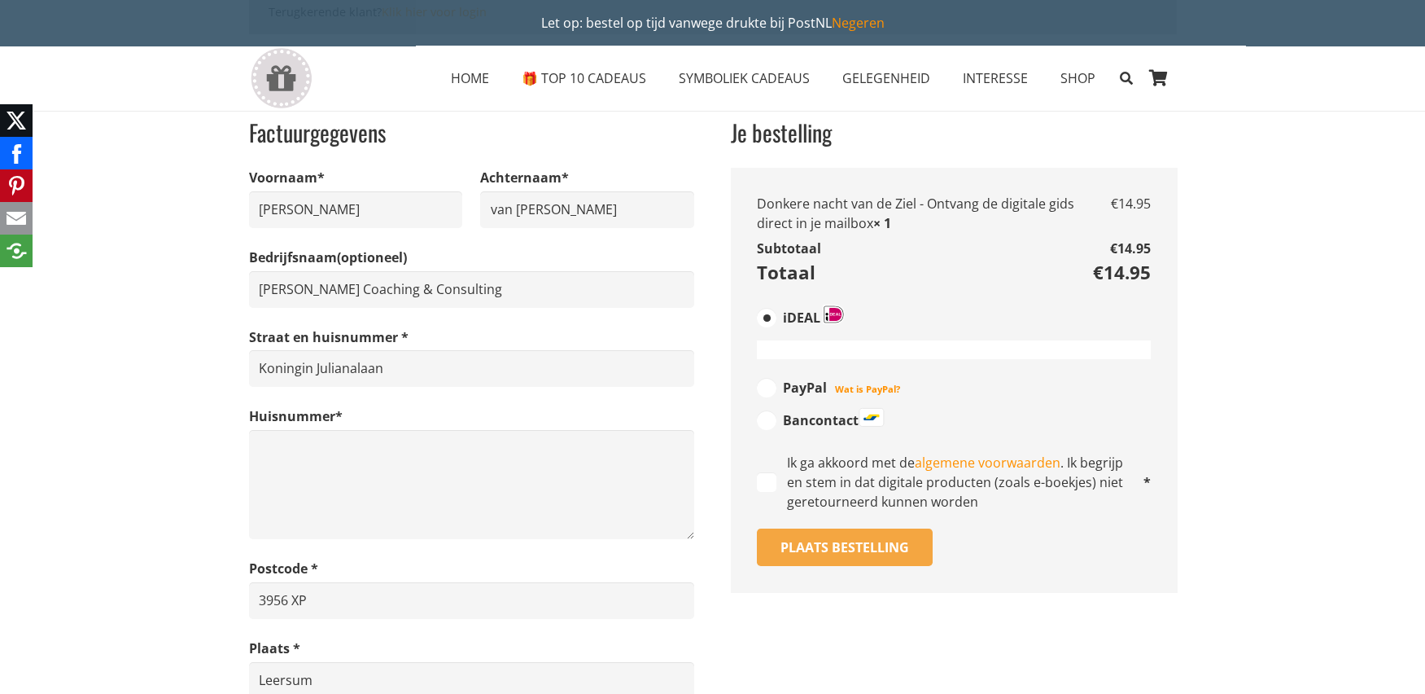
scroll to position [163, 0]
click at [766, 484] on input "Ik ga akkoord met de algemene voorwaarden . Ik begrijp en stem in dat digitale …" at bounding box center [767, 482] width 20 height 20
checkbox input "true"
click at [852, 553] on button "Plaats bestelling" at bounding box center [845, 546] width 176 height 37
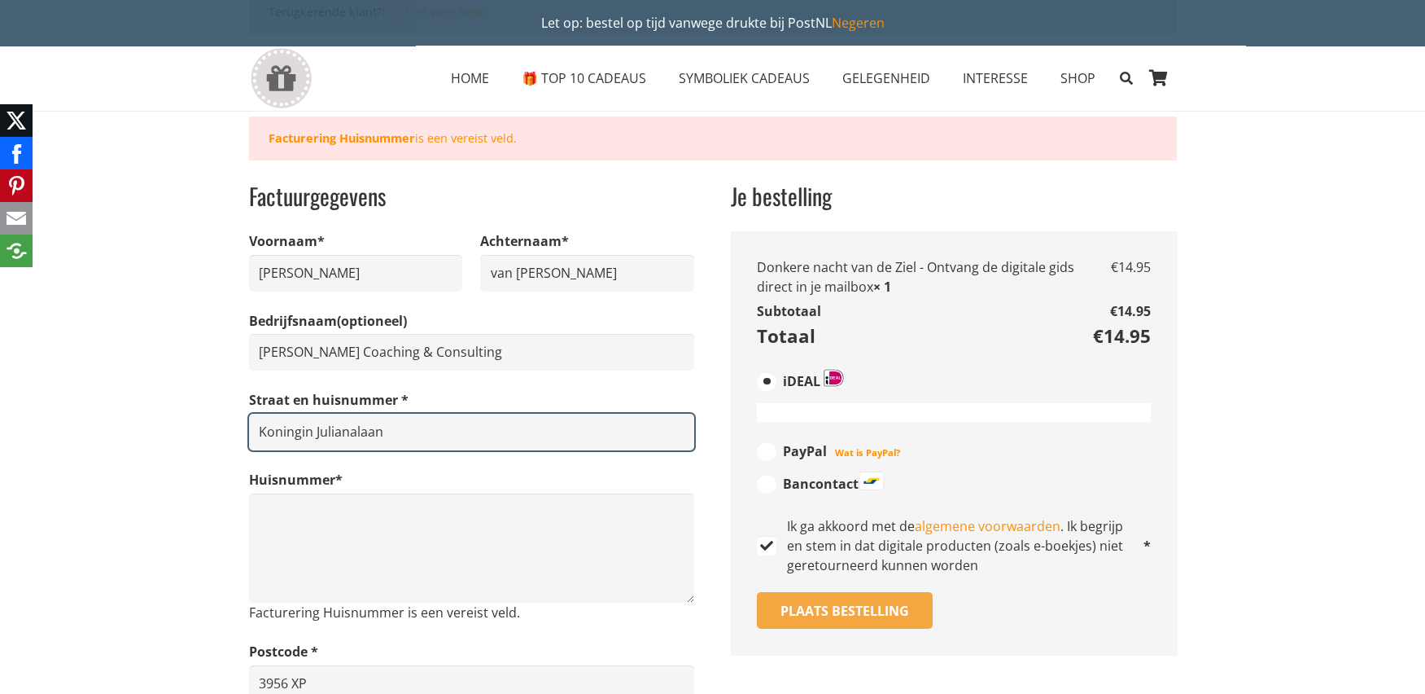
click at [436, 436] on input "Koningin Julianalaan" at bounding box center [471, 432] width 445 height 37
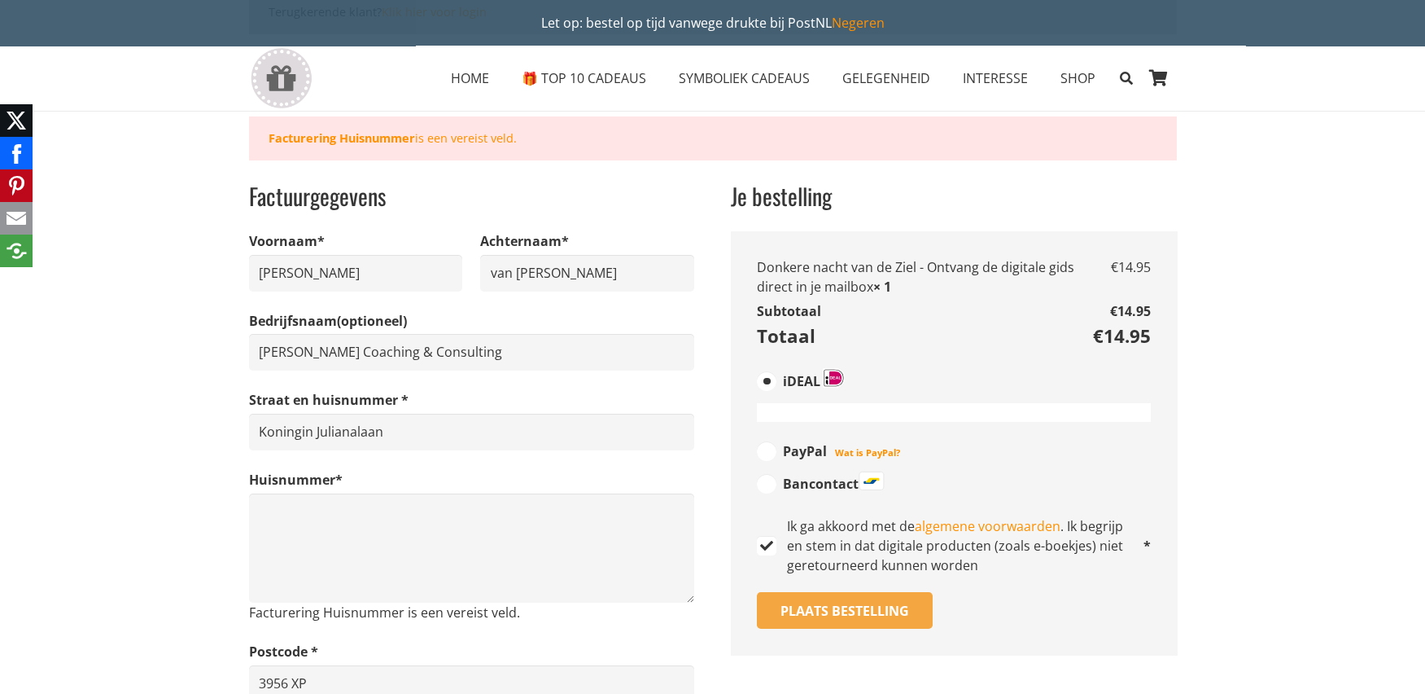
click at [187, 511] on section "Terugkerende klant? Klik hier voor login Als je eerder bij ons hebt gewinkeld, …" at bounding box center [712, 479] width 1425 height 1193
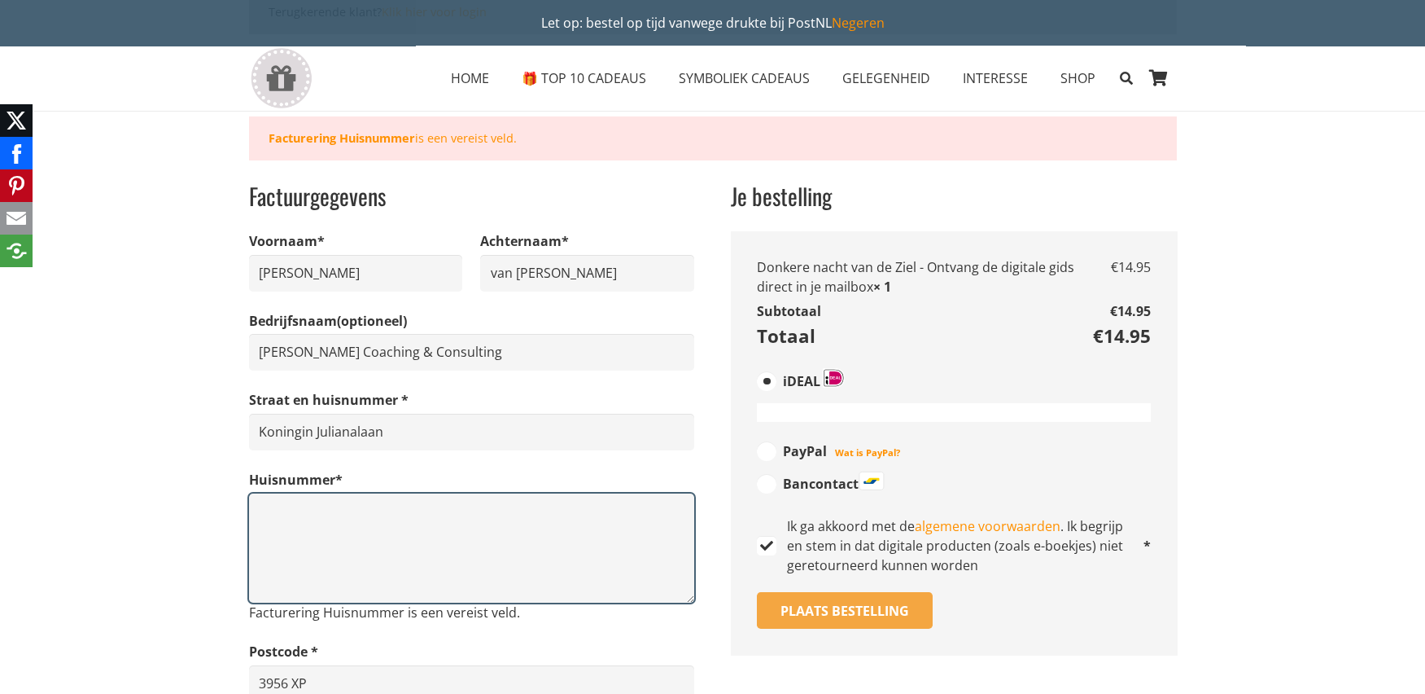
click at [279, 514] on textarea "Huisnummer *" at bounding box center [471, 547] width 445 height 109
type textarea "92"
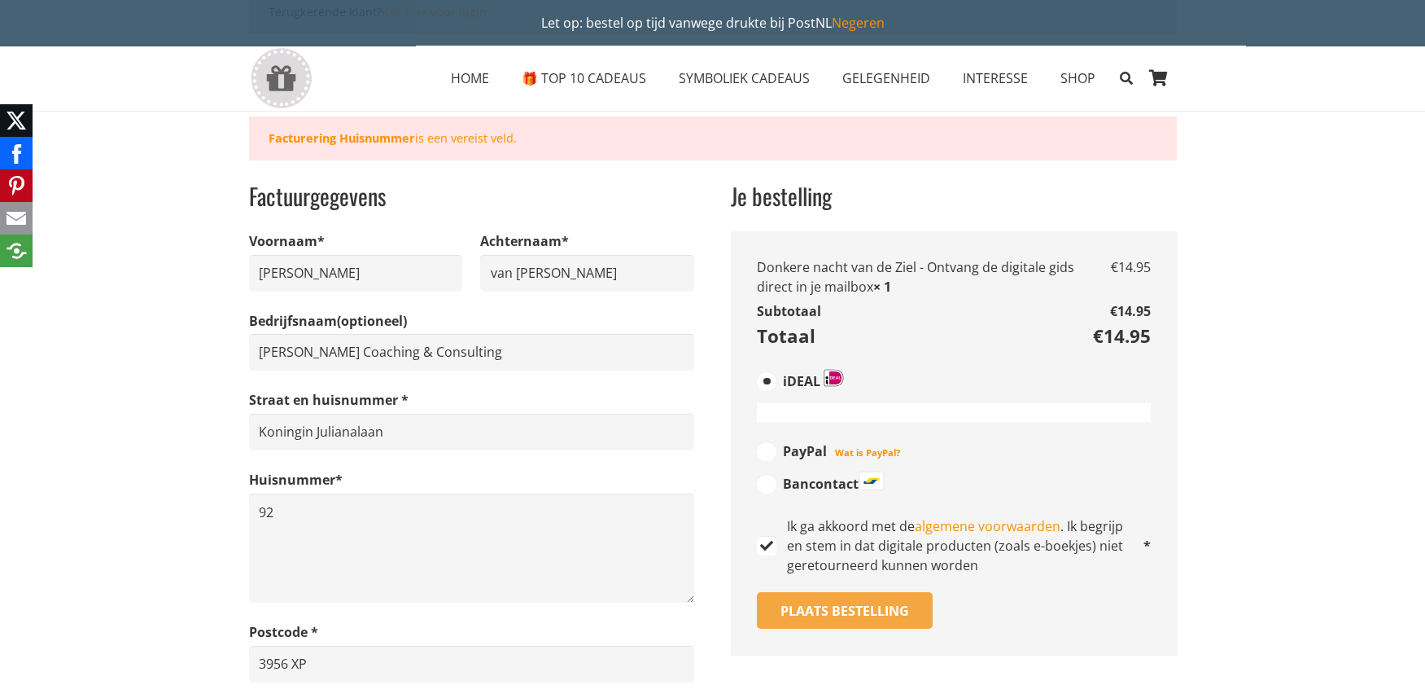
click at [141, 493] on section "Terugkerende klant? Klik hier voor login Als je eerder bij ons hebt gewinkeld, …" at bounding box center [712, 469] width 1425 height 1173
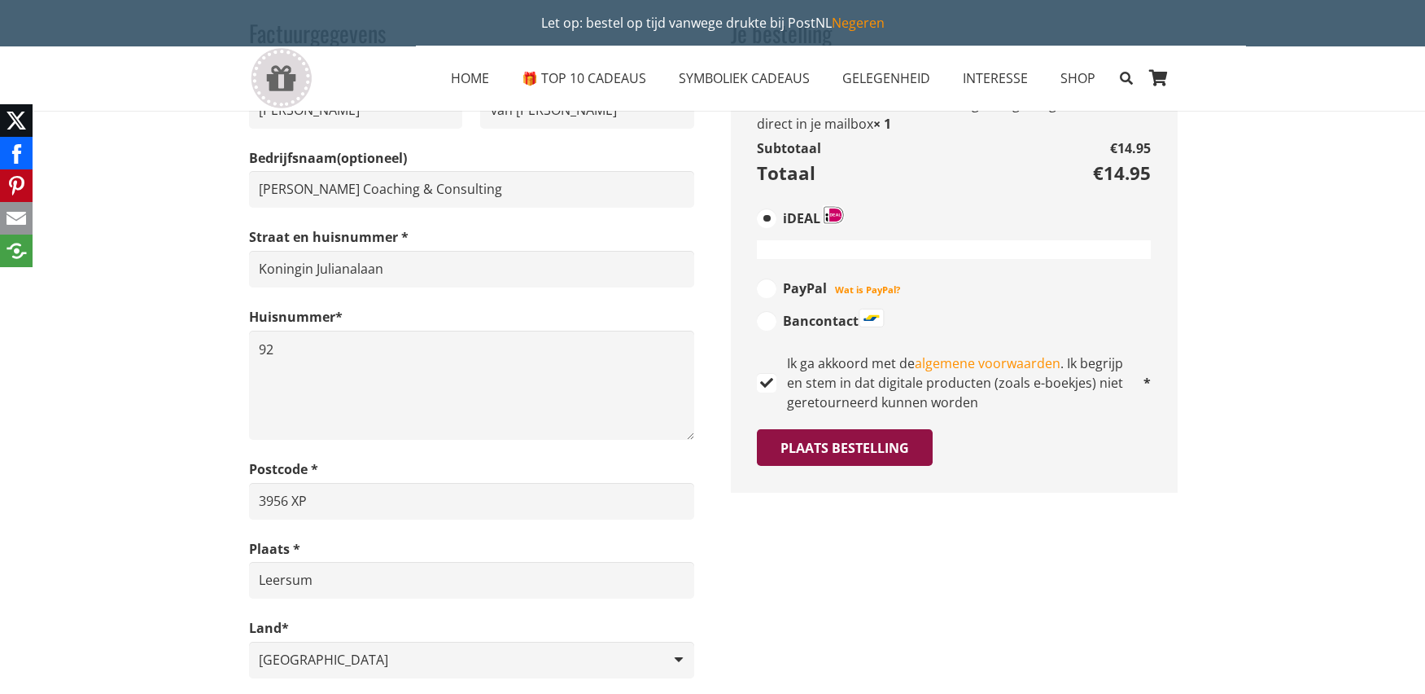
click at [904, 457] on button "Plaats bestelling" at bounding box center [845, 447] width 176 height 37
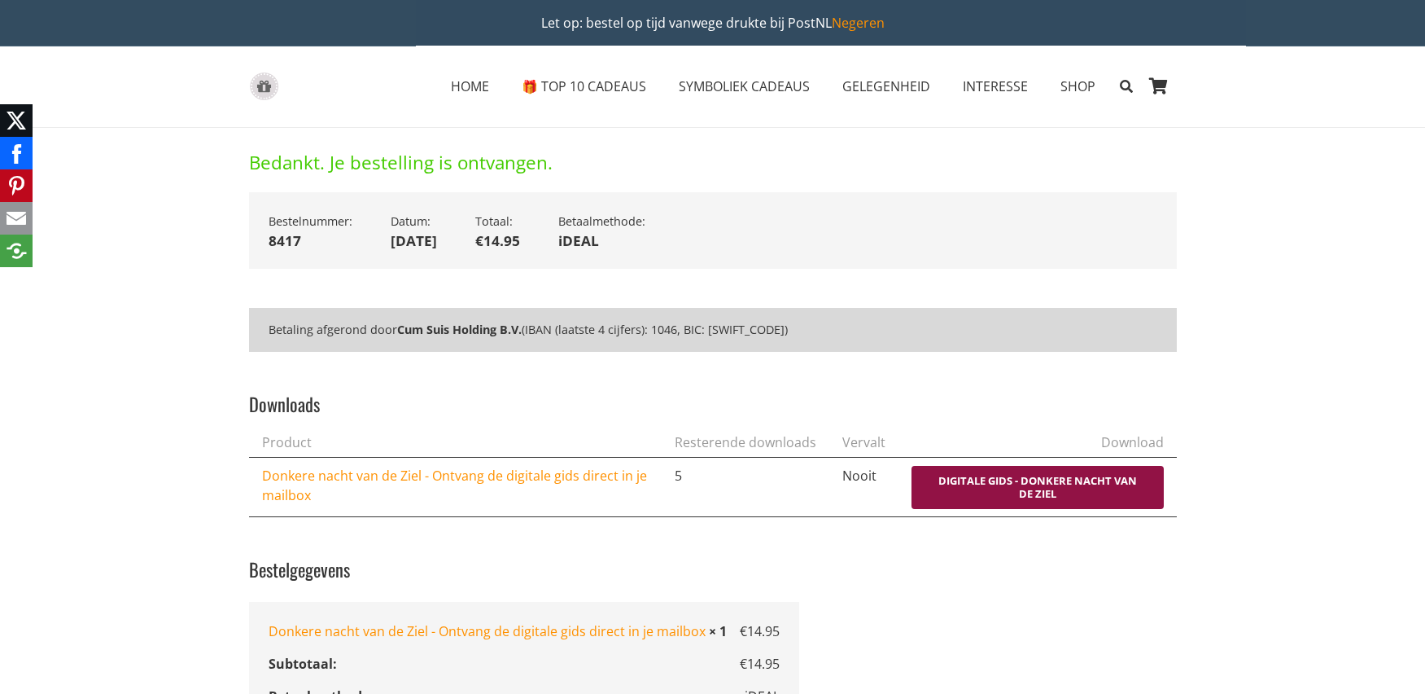
click at [1110, 484] on link "Digitale gids - Donkere nacht van de Ziel" at bounding box center [1038, 487] width 252 height 43
click at [1035, 477] on link "Digitale gids - Donkere nacht van de Ziel" at bounding box center [1038, 487] width 252 height 43
